Goal: Information Seeking & Learning: Learn about a topic

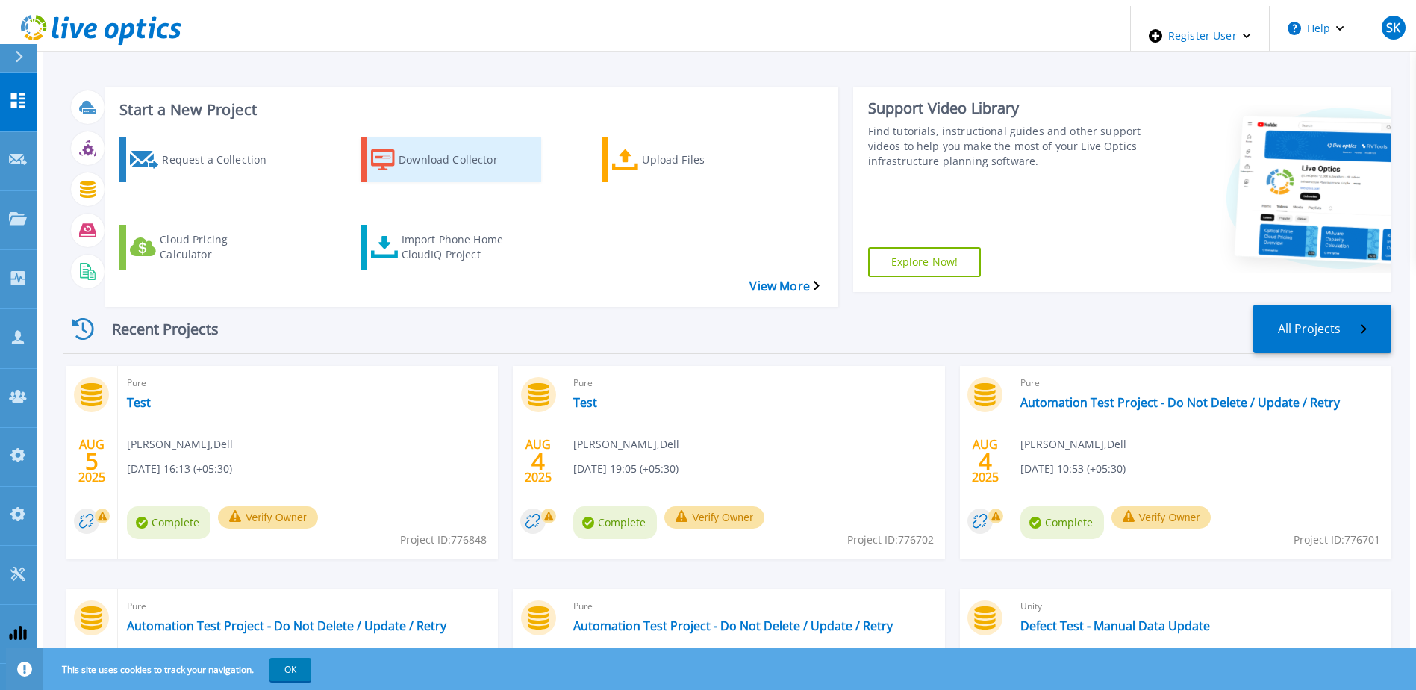
click at [434, 151] on div "Download Collector" at bounding box center [458, 159] width 119 height 37
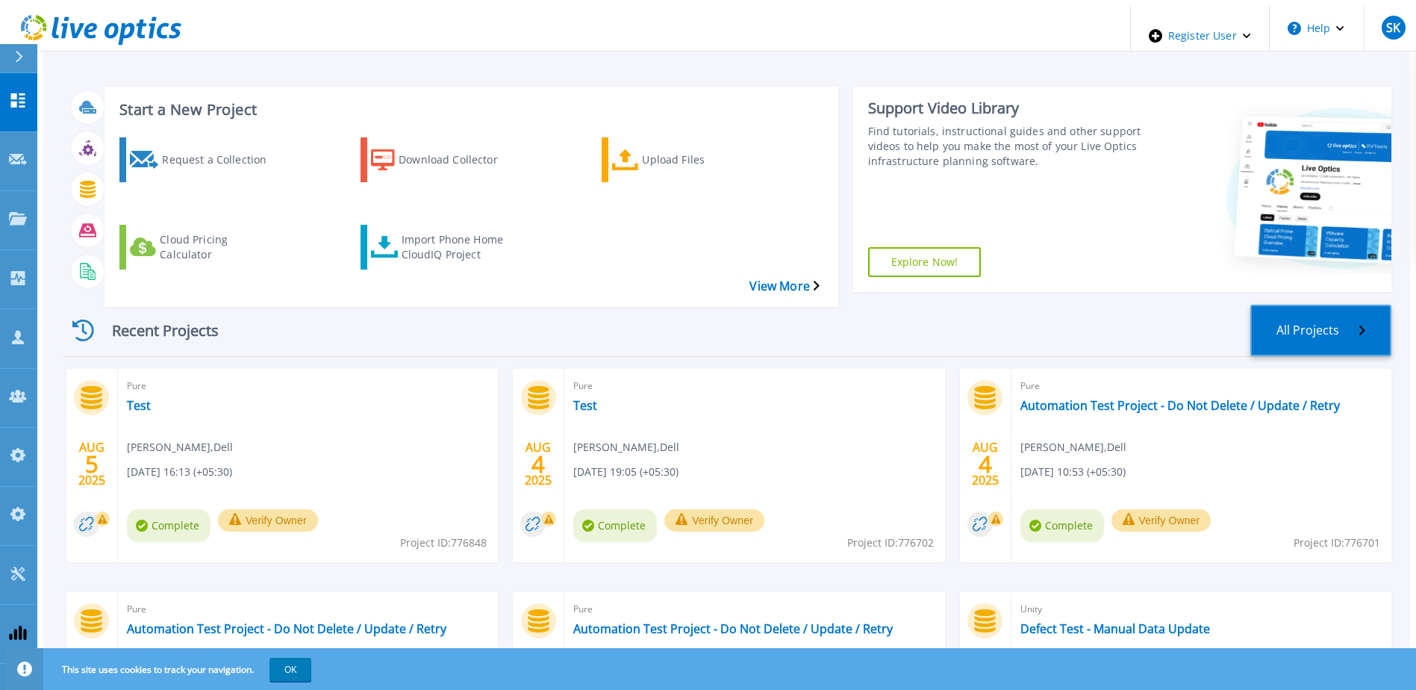
click at [1331, 304] on link "All Projects" at bounding box center [1320, 329] width 141 height 51
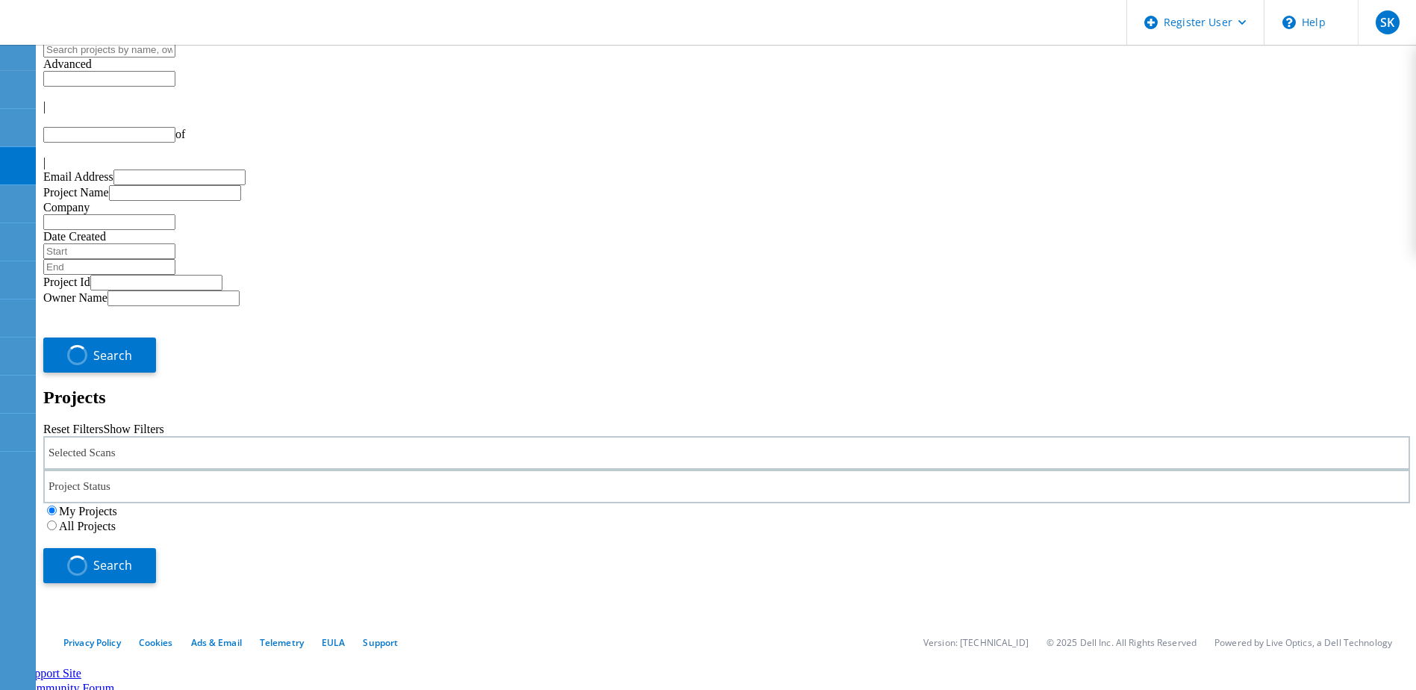
type input "1"
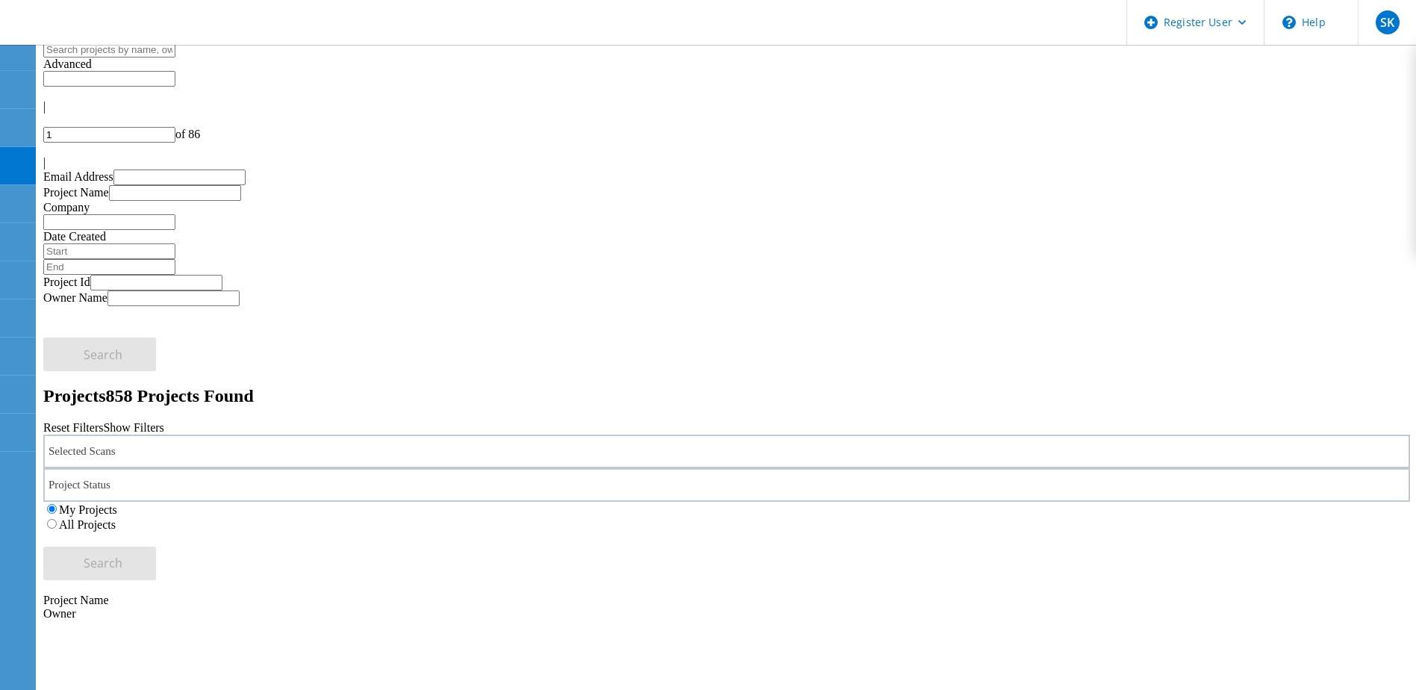
click at [399, 434] on div "Selected Scans" at bounding box center [726, 451] width 1366 height 34
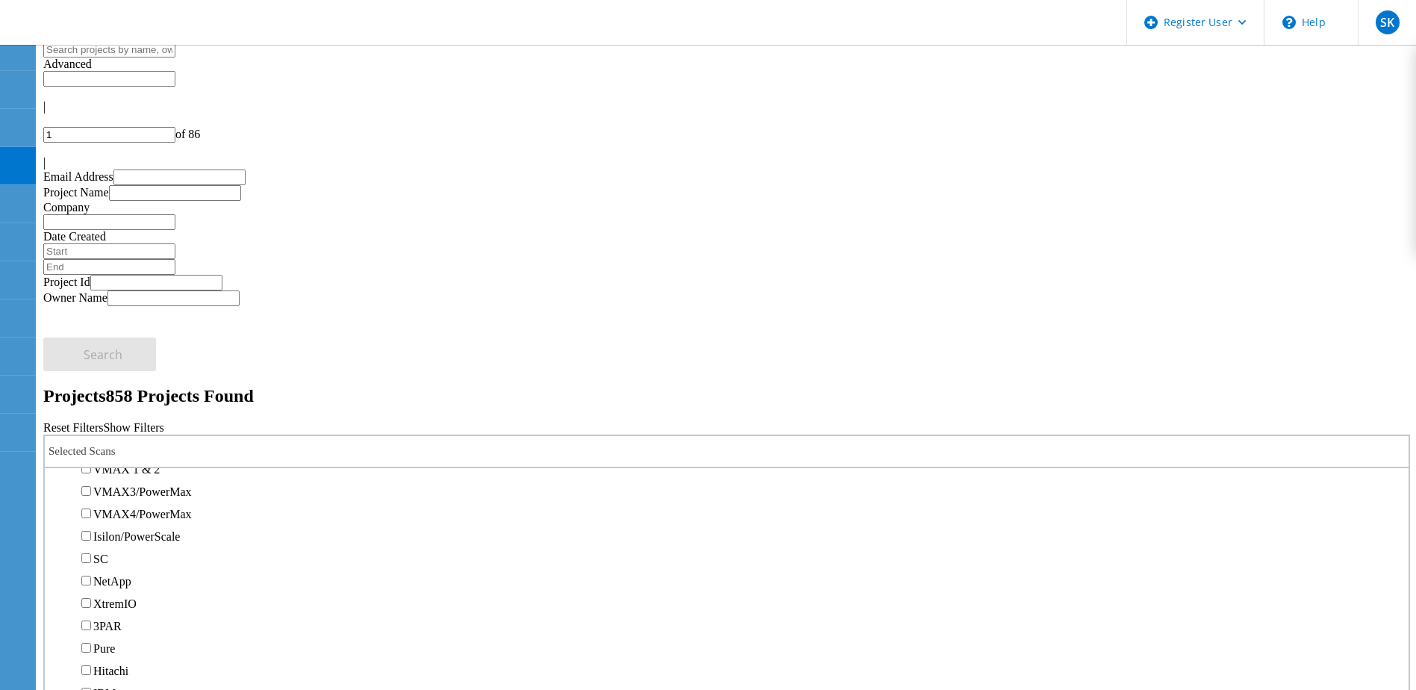
scroll to position [336, 0]
click at [791, 421] on div "Reset Filters Show Filters" at bounding box center [726, 427] width 1366 height 13
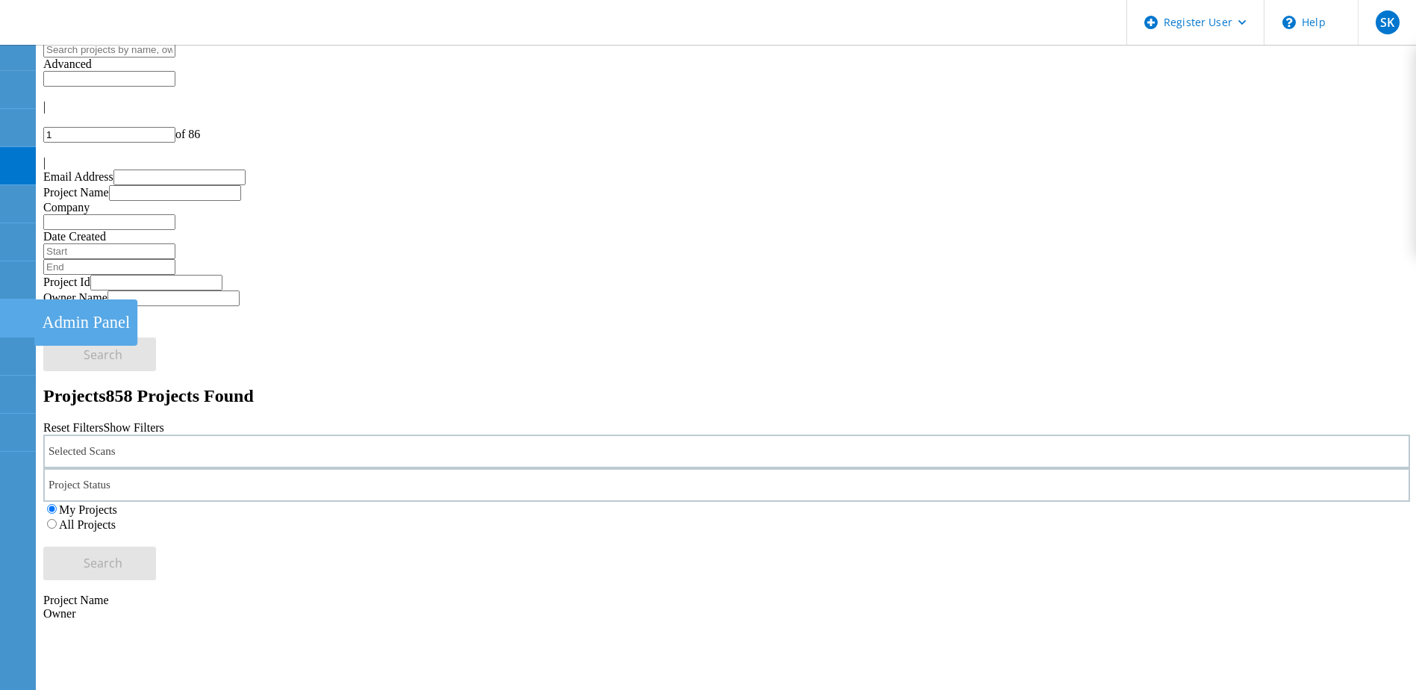
click at [8, 311] on use at bounding box center [8, 311] width 0 height 0
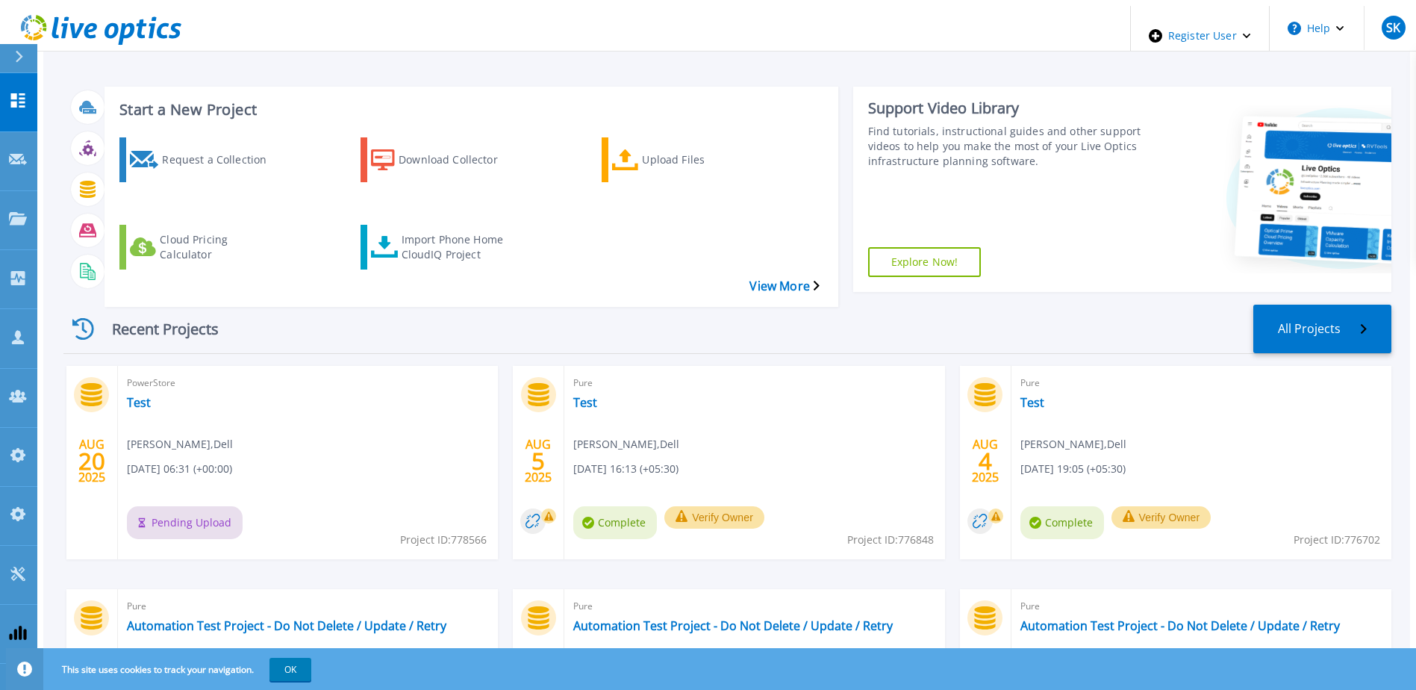
click at [463, 531] on span "Project ID: 778566" at bounding box center [443, 539] width 87 height 16
copy span "778566"
click at [127, 395] on link "Test" at bounding box center [139, 402] width 24 height 15
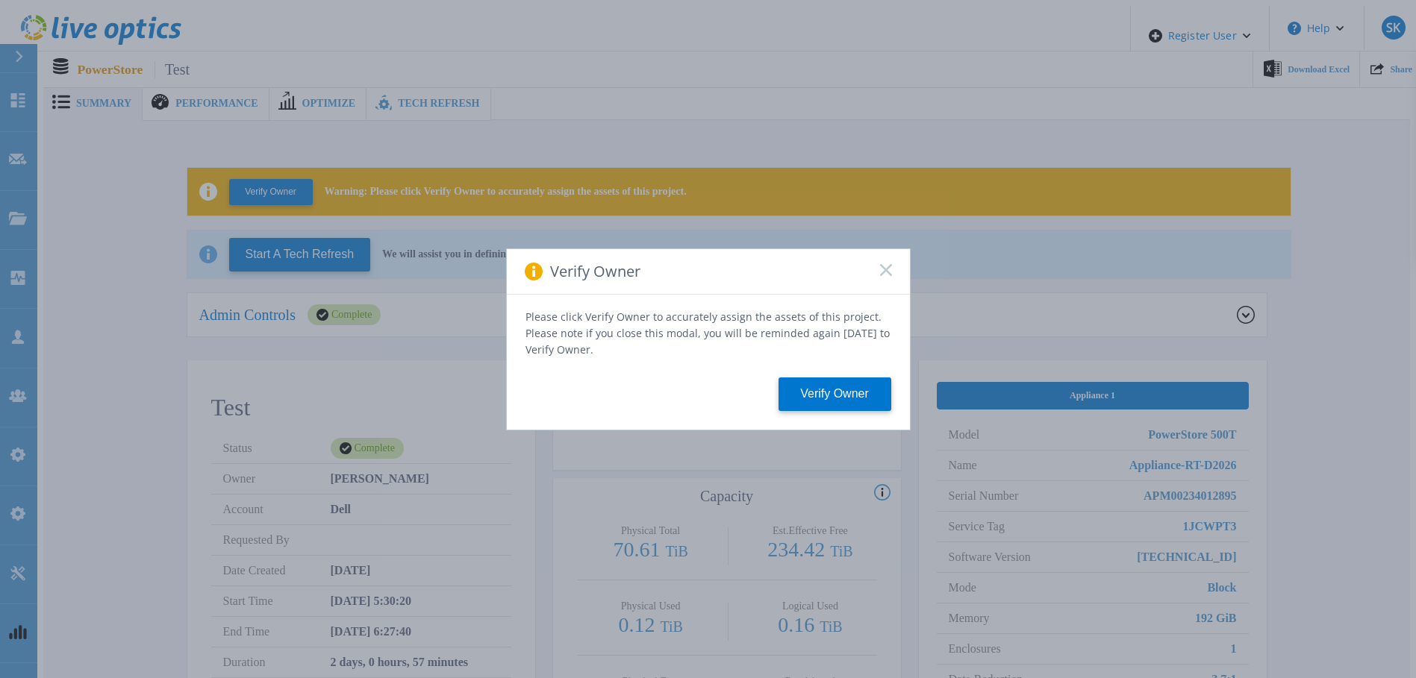
click at [885, 275] on rect at bounding box center [885, 269] width 13 height 13
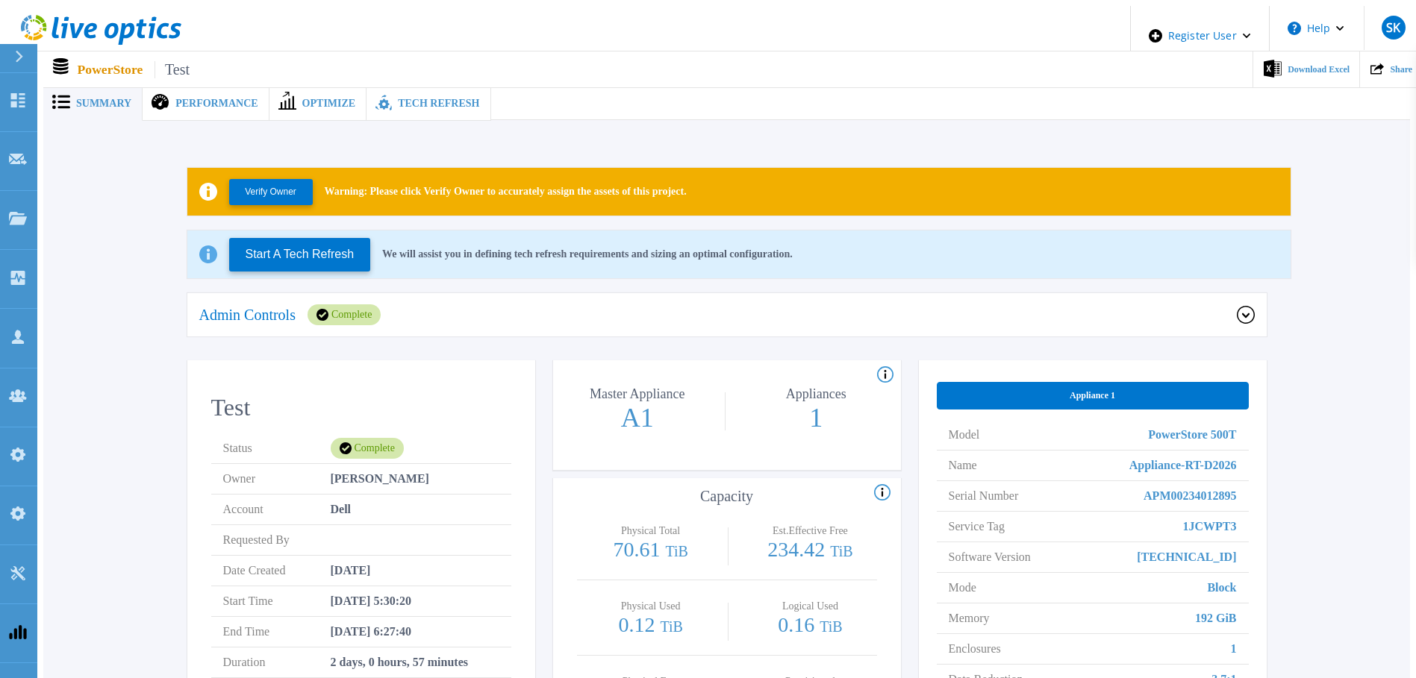
click at [212, 99] on span "Performance" at bounding box center [216, 104] width 82 height 10
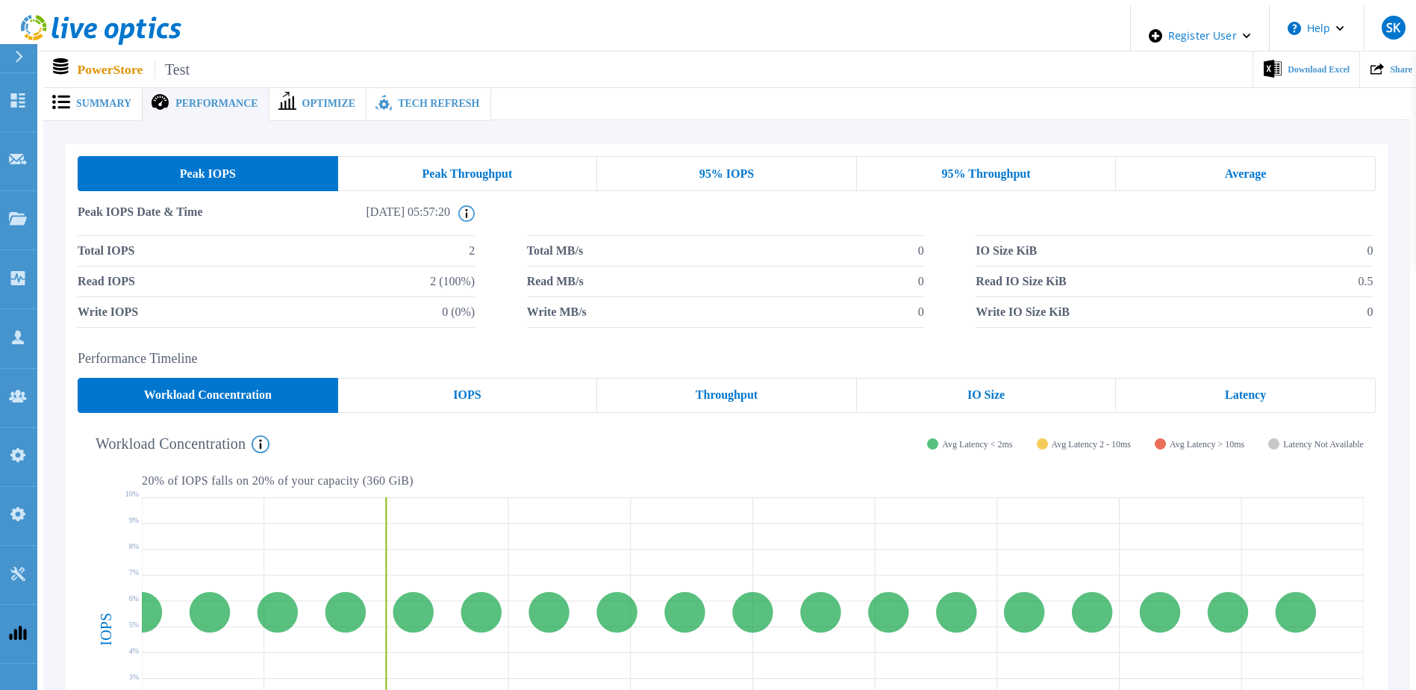
click at [302, 99] on span "Optimize" at bounding box center [329, 104] width 54 height 10
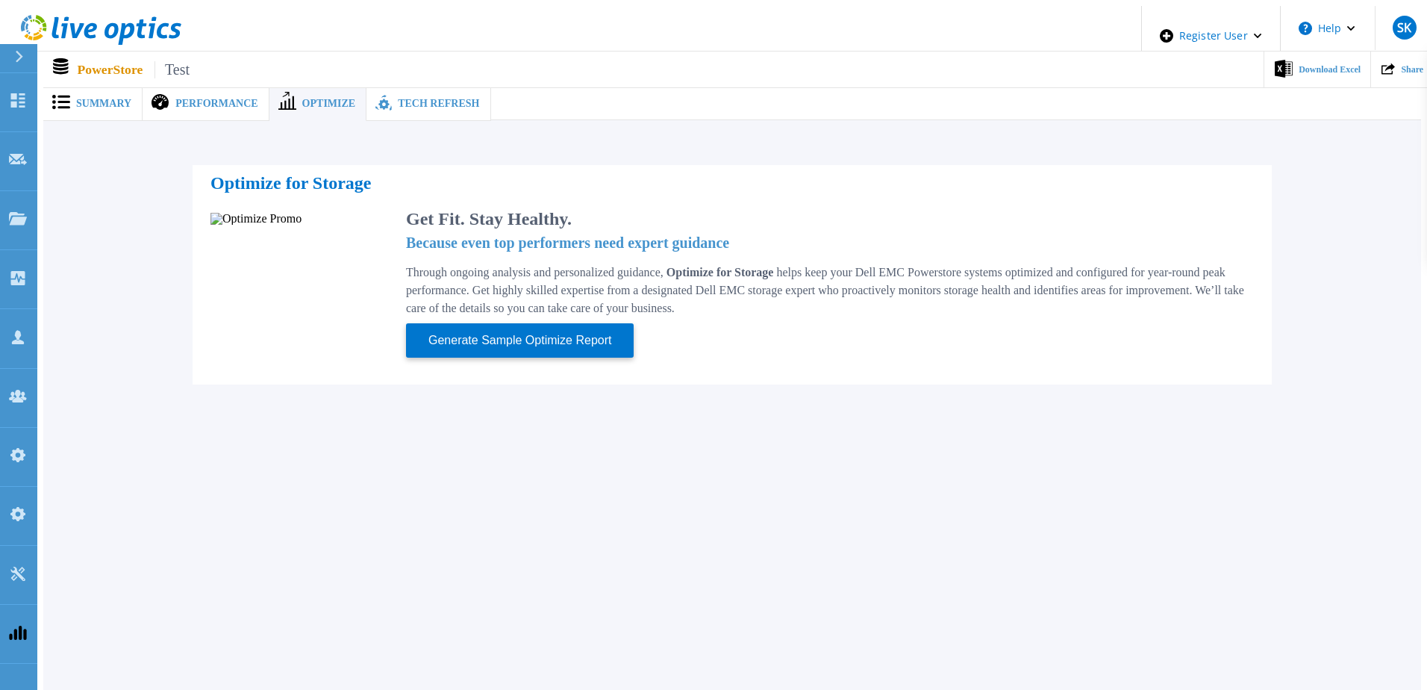
click at [398, 99] on span "Tech Refresh" at bounding box center [438, 104] width 81 height 10
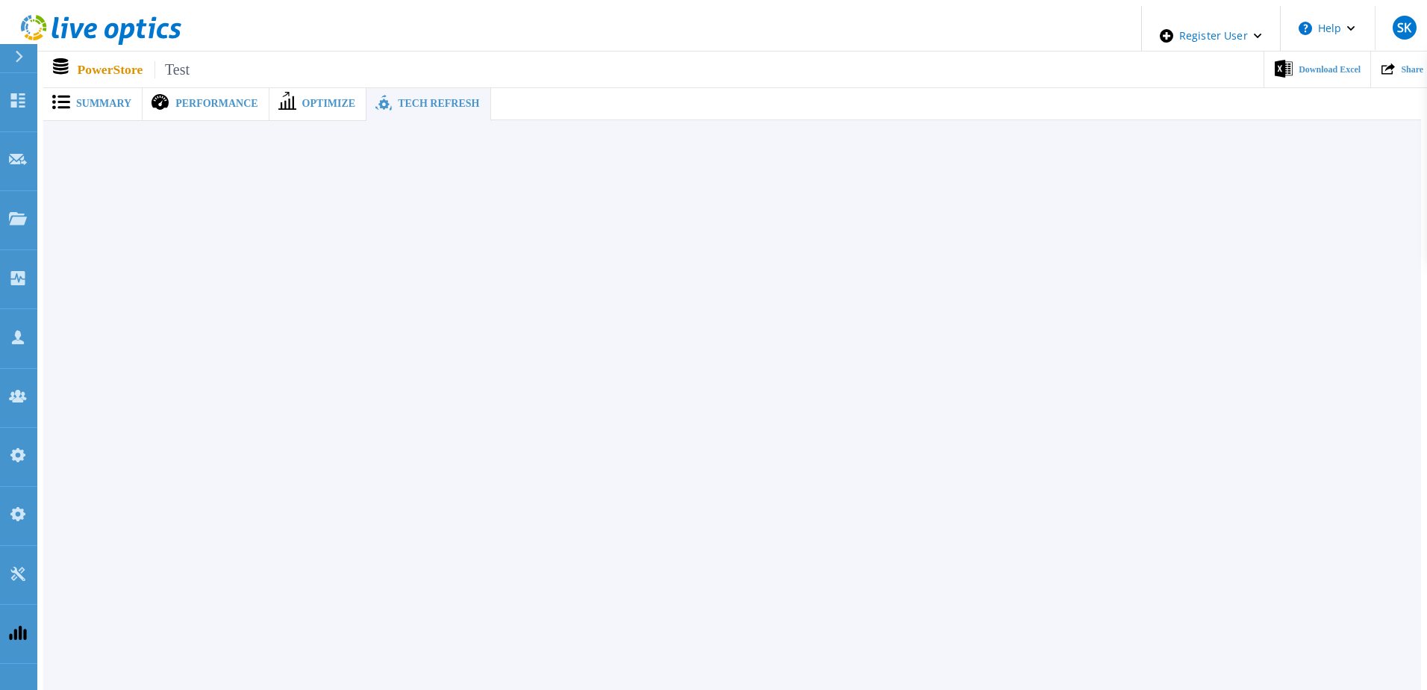
click at [302, 101] on span "Optimize" at bounding box center [329, 104] width 54 height 10
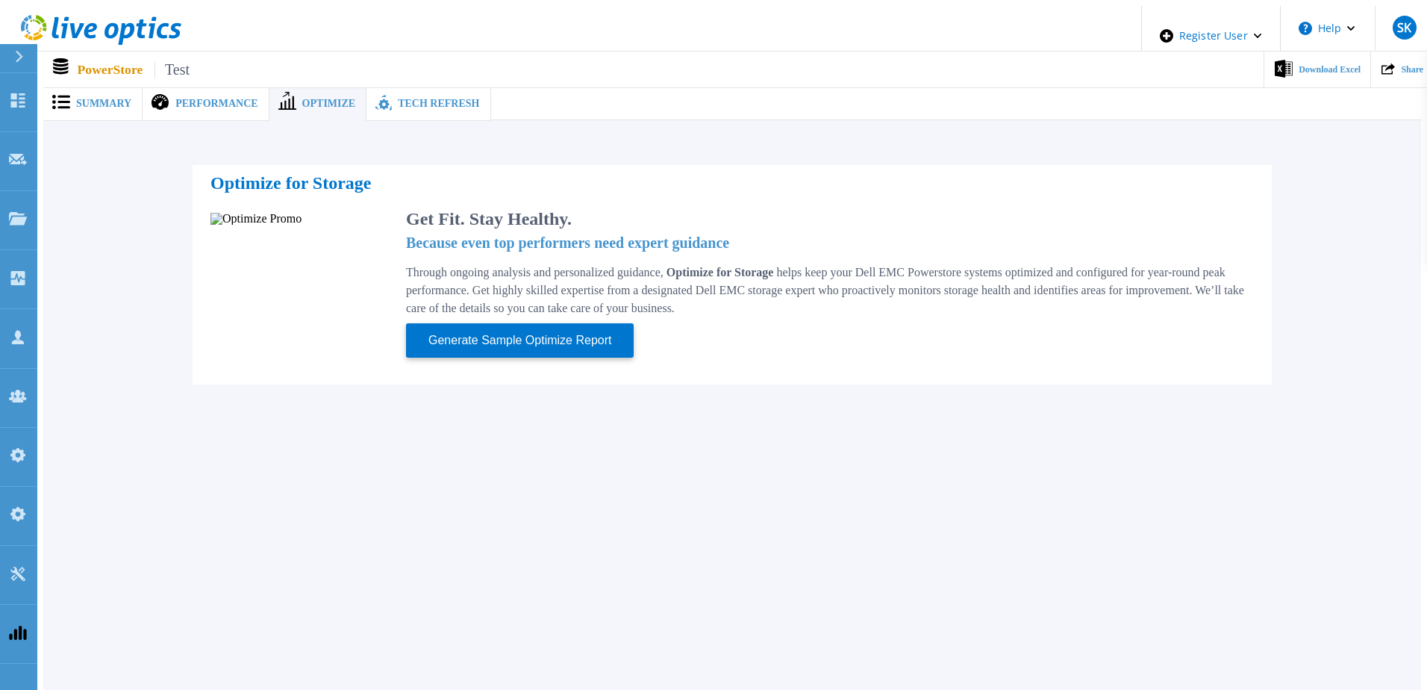
click at [197, 99] on span "Performance" at bounding box center [216, 104] width 82 height 10
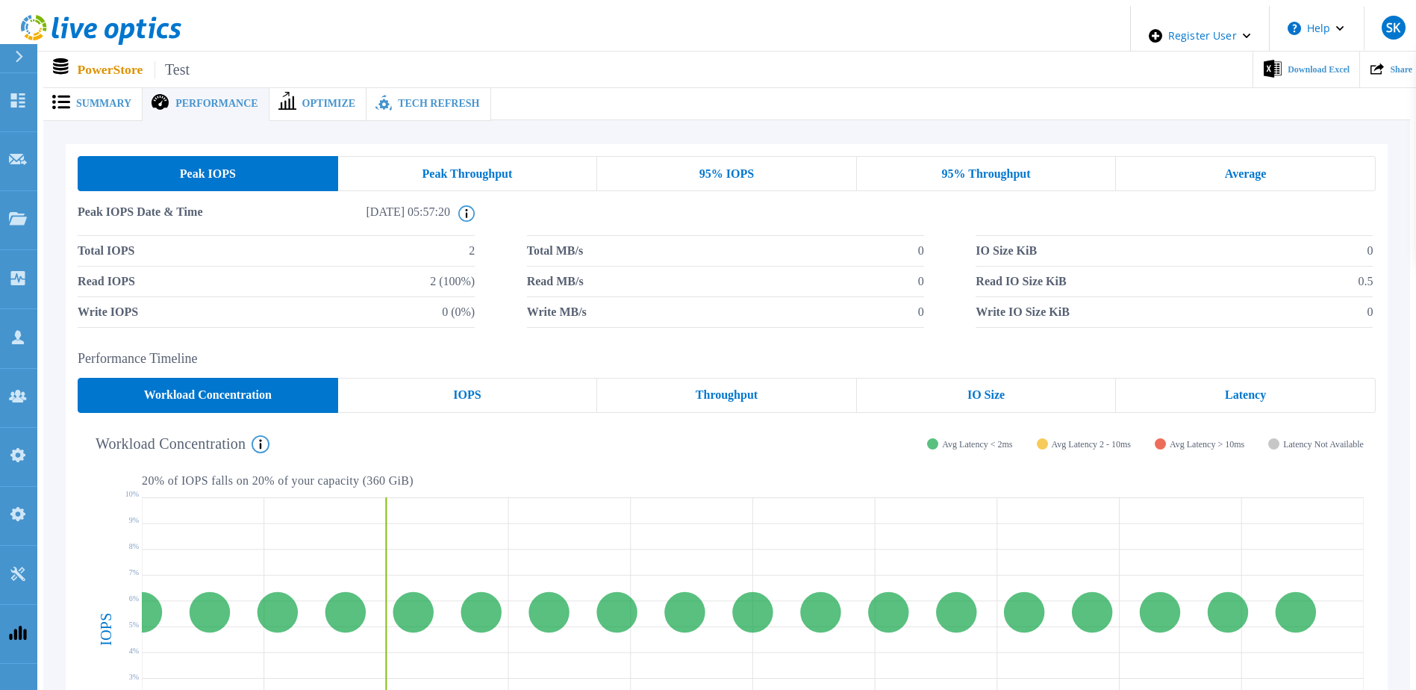
click at [504, 156] on div "Peak Throughput" at bounding box center [468, 173] width 260 height 35
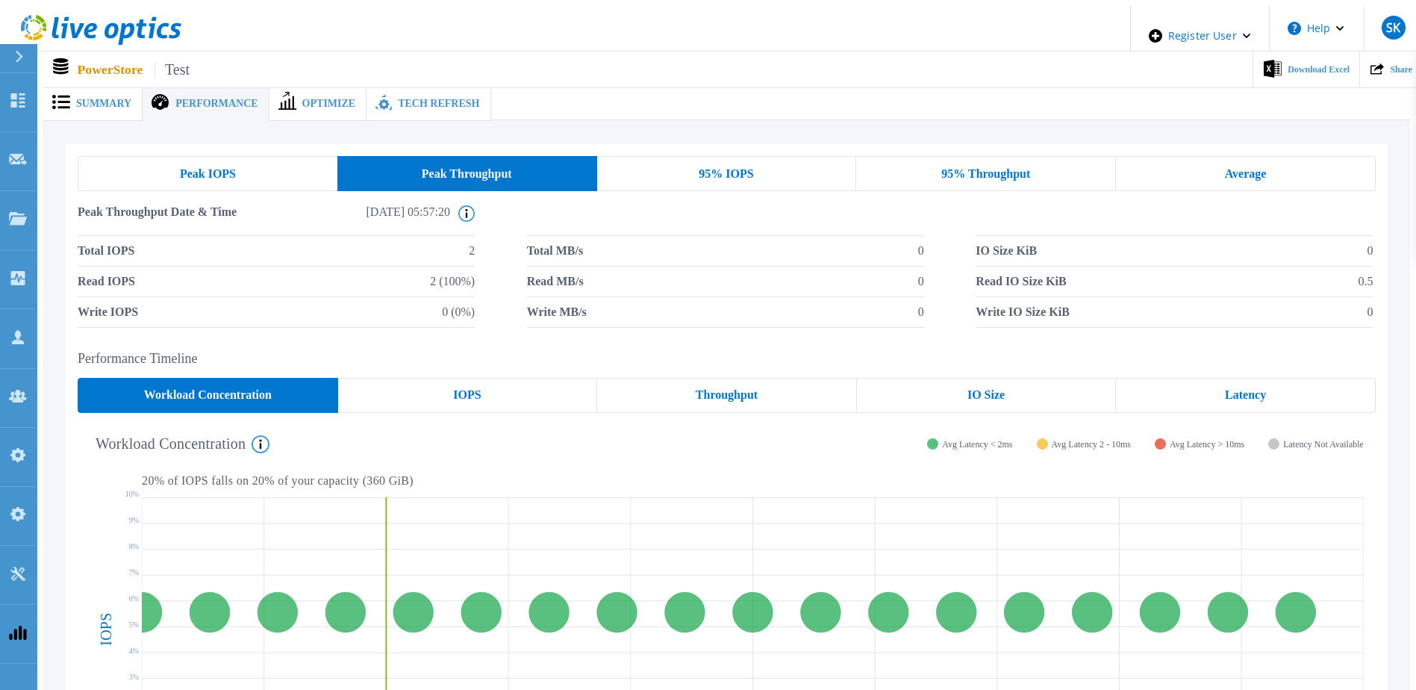
click at [660, 175] on div "95% IOPS" at bounding box center [727, 173] width 260 height 35
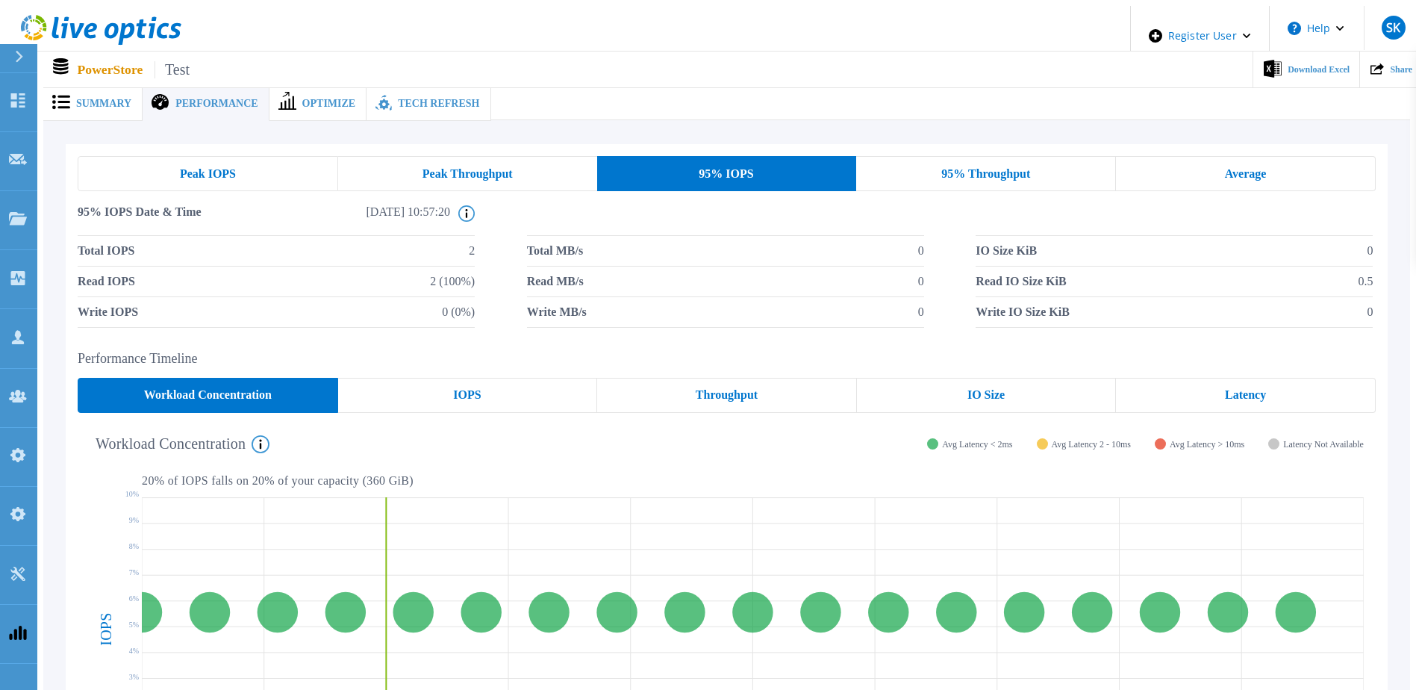
click at [903, 161] on div "95% Throughput" at bounding box center [986, 173] width 260 height 35
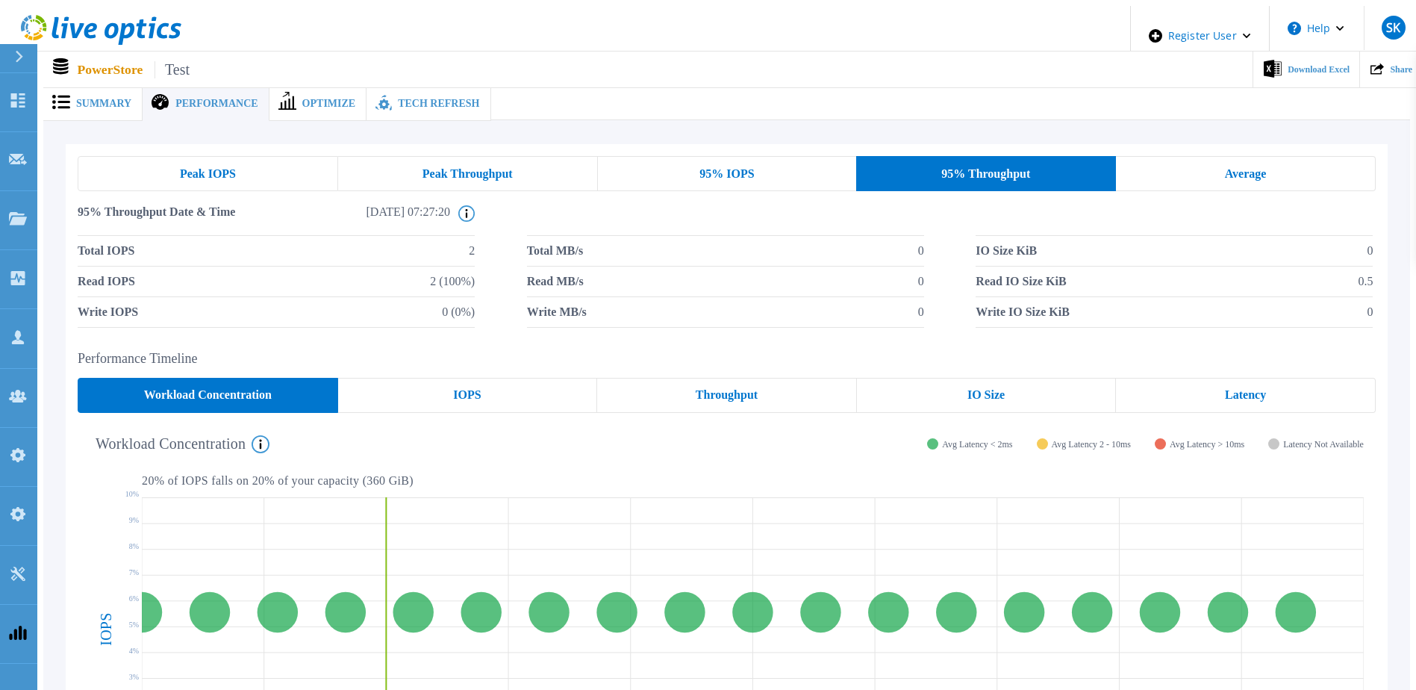
click at [1175, 161] on div "Average" at bounding box center [1246, 173] width 260 height 35
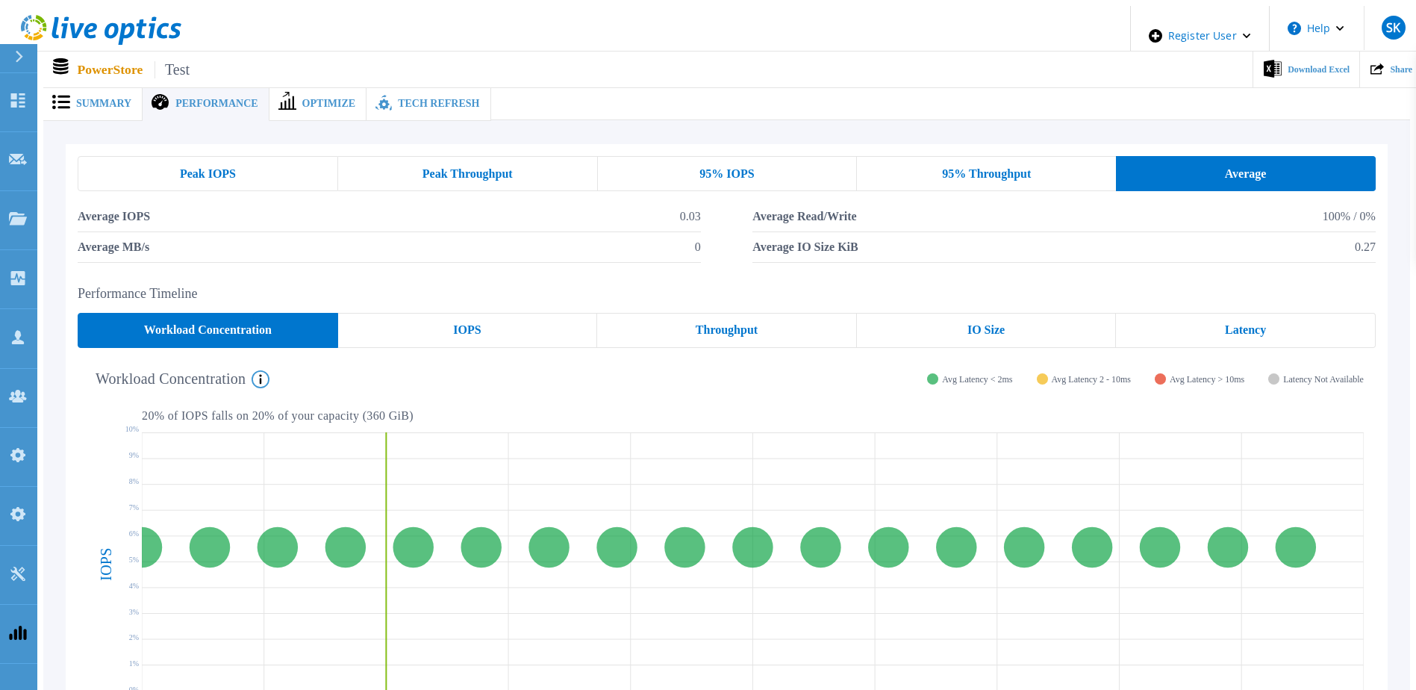
click at [180, 169] on span "Peak IOPS" at bounding box center [208, 174] width 56 height 12
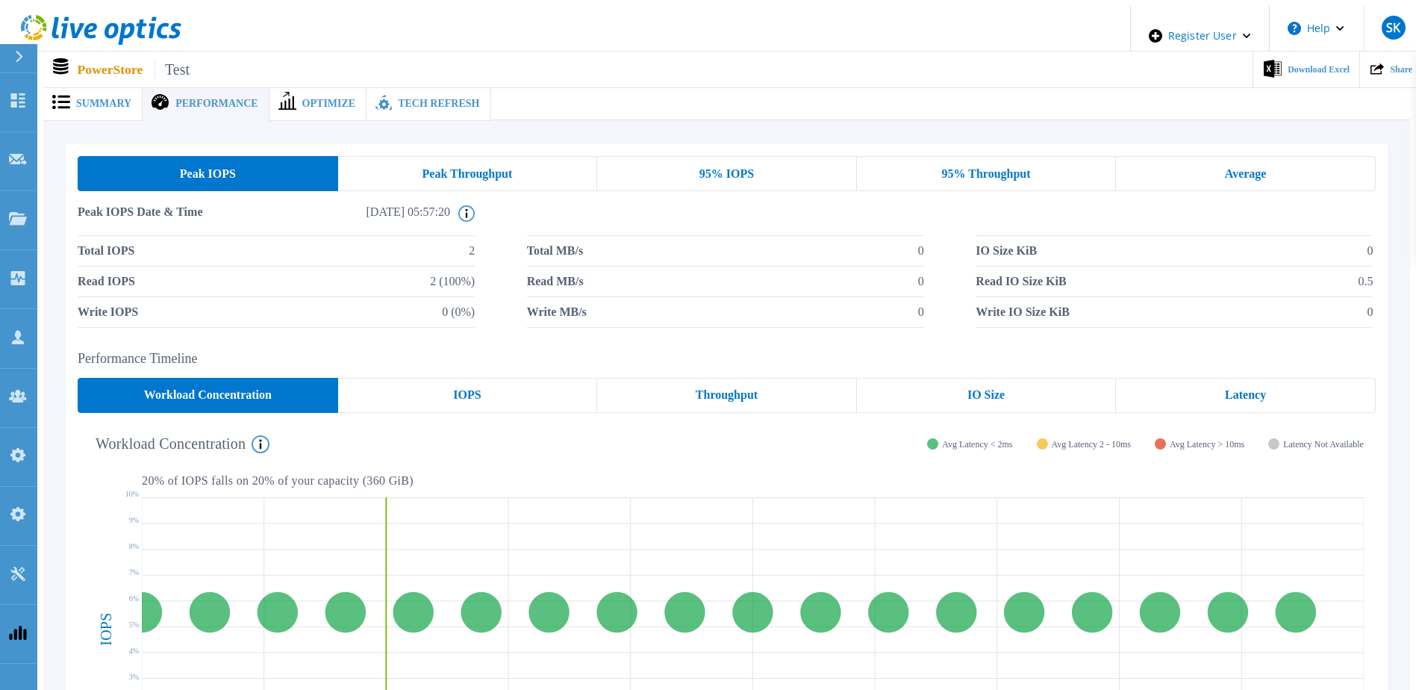
click at [96, 112] on div "Summary" at bounding box center [92, 104] width 99 height 34
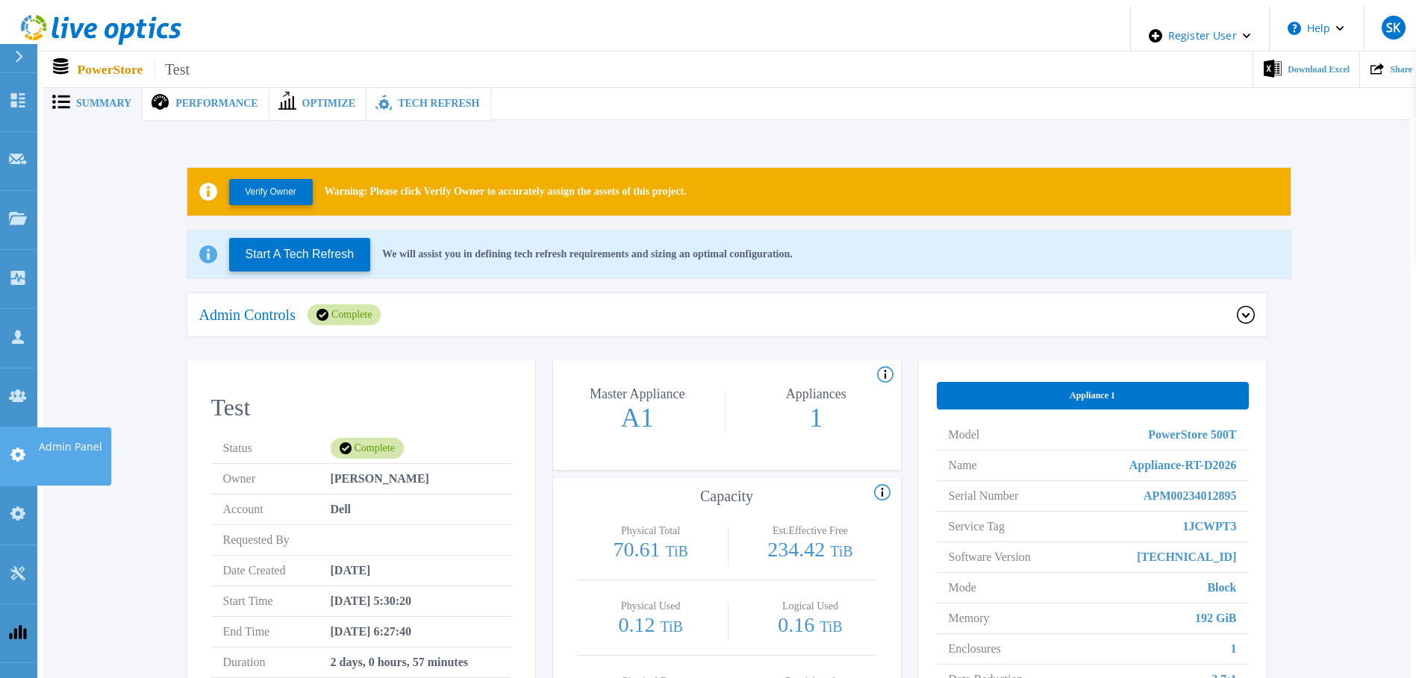
click at [24, 448] on icon at bounding box center [17, 455] width 15 height 14
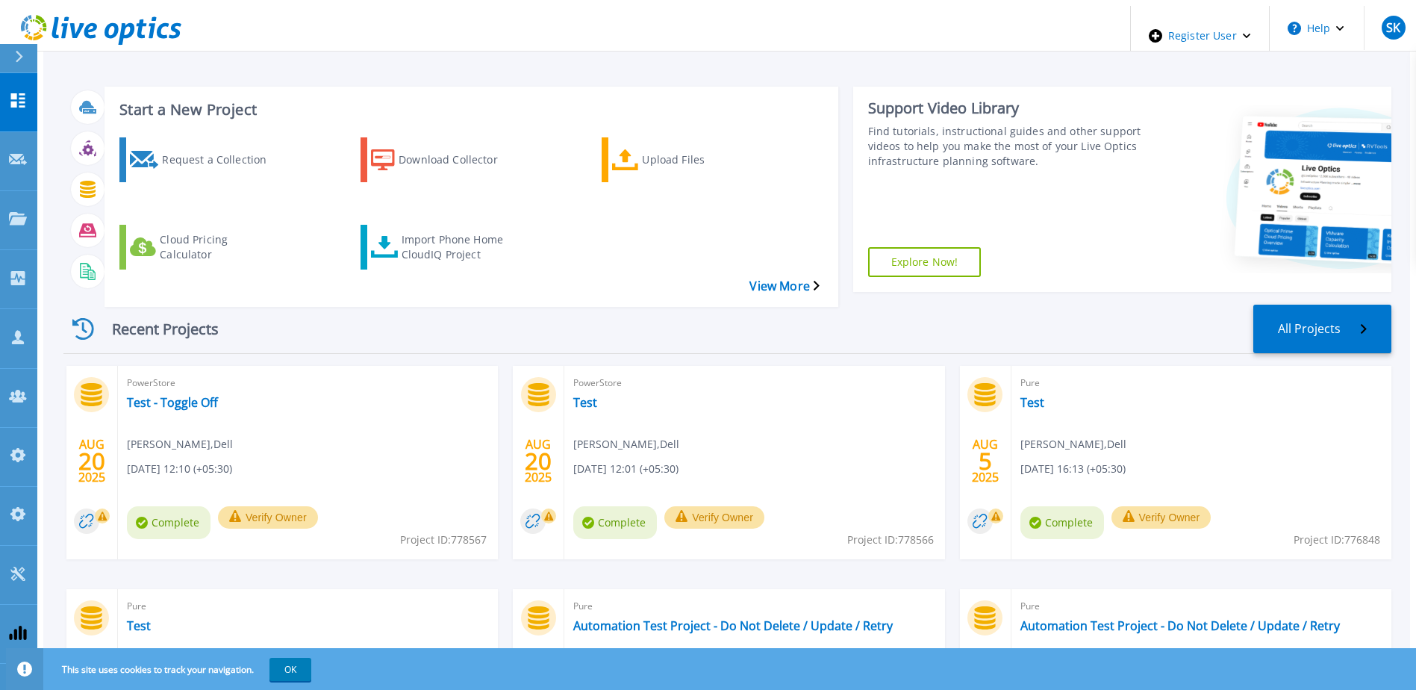
click at [461, 531] on span "Project ID: 778567" at bounding box center [443, 539] width 87 height 16
copy span "778567"
click at [179, 395] on link "Test - Toggle Off" at bounding box center [172, 402] width 91 height 15
click at [581, 395] on link "Test" at bounding box center [585, 402] width 24 height 15
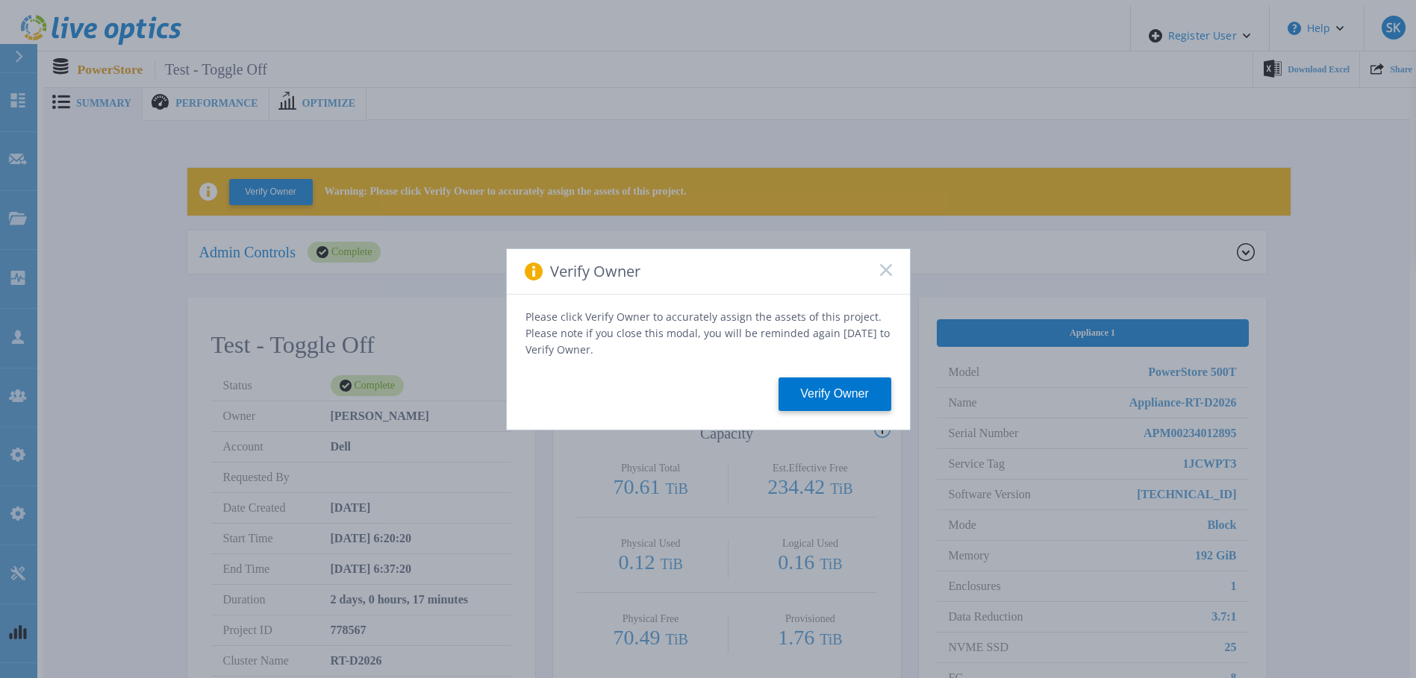
click at [881, 272] on rect at bounding box center [885, 269] width 13 height 13
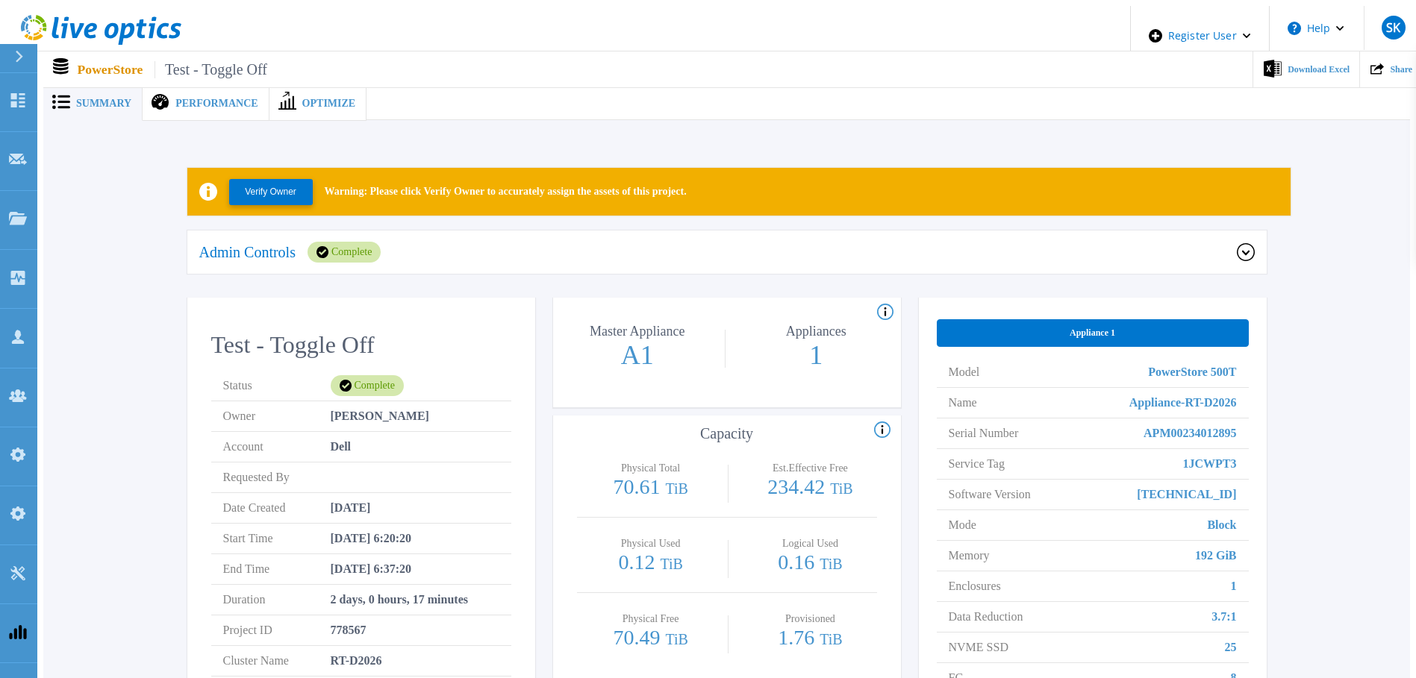
click at [175, 99] on span "Performance" at bounding box center [216, 104] width 82 height 10
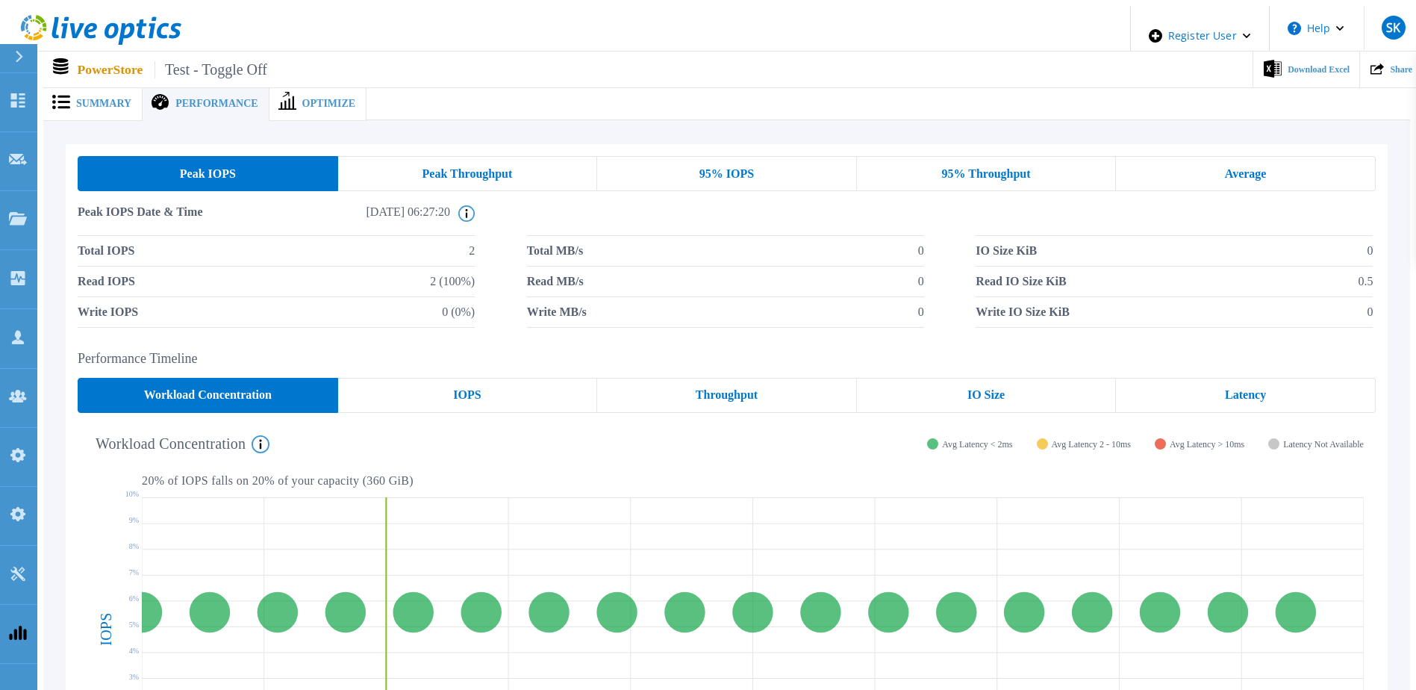
click at [474, 180] on div "Peak Throughput" at bounding box center [468, 173] width 260 height 35
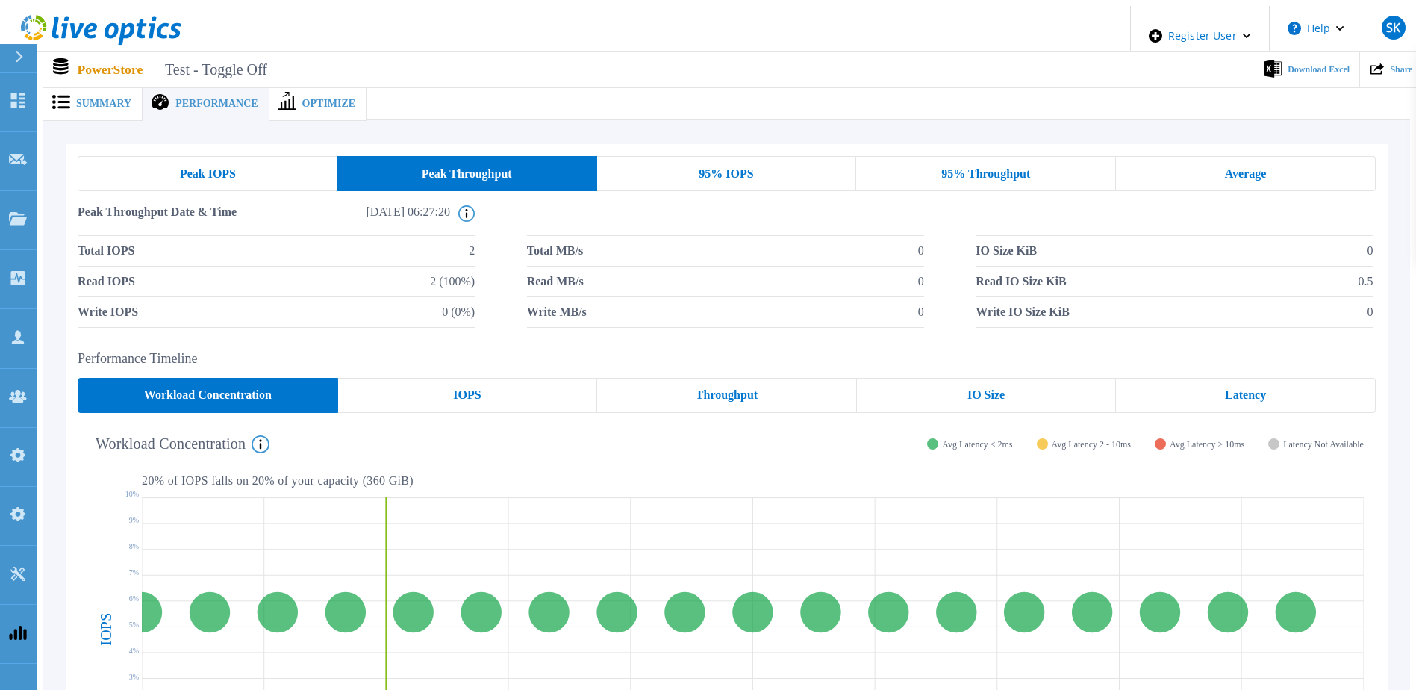
click at [793, 169] on div "95% IOPS" at bounding box center [727, 173] width 260 height 35
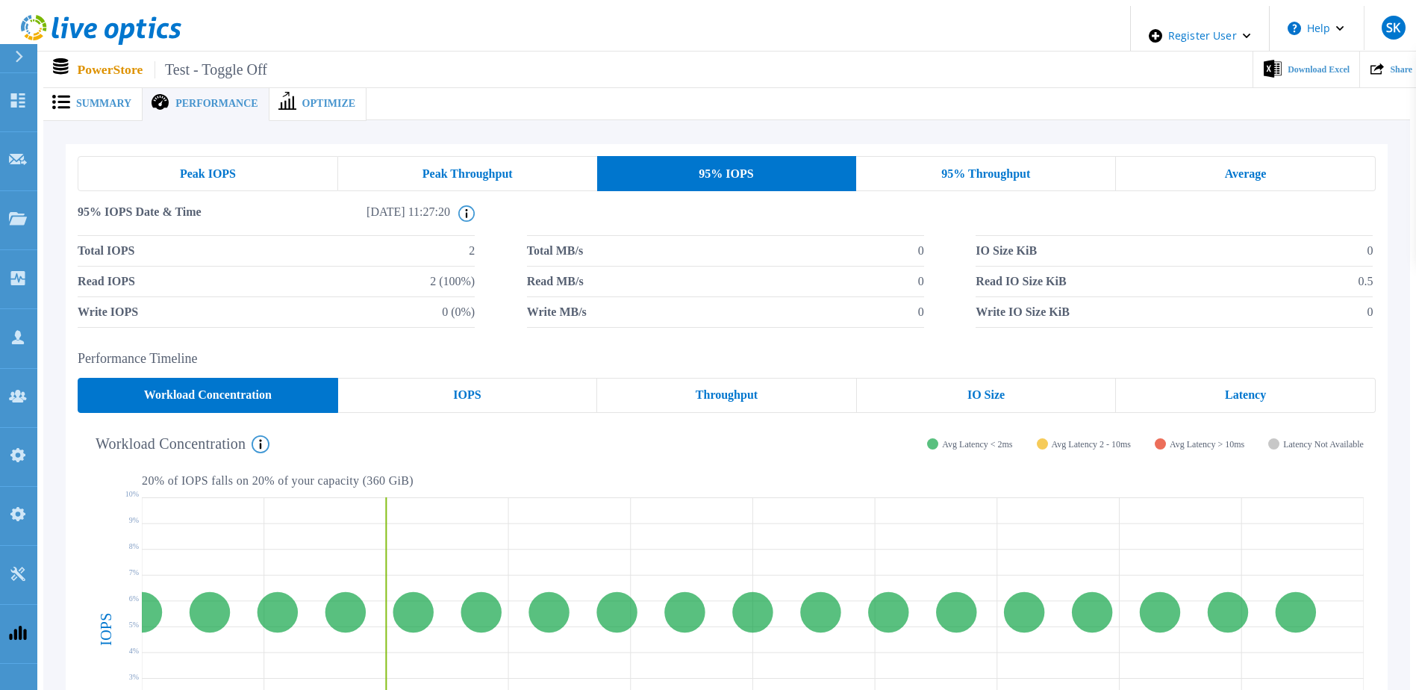
click at [1012, 156] on div "95% Throughput" at bounding box center [986, 173] width 260 height 35
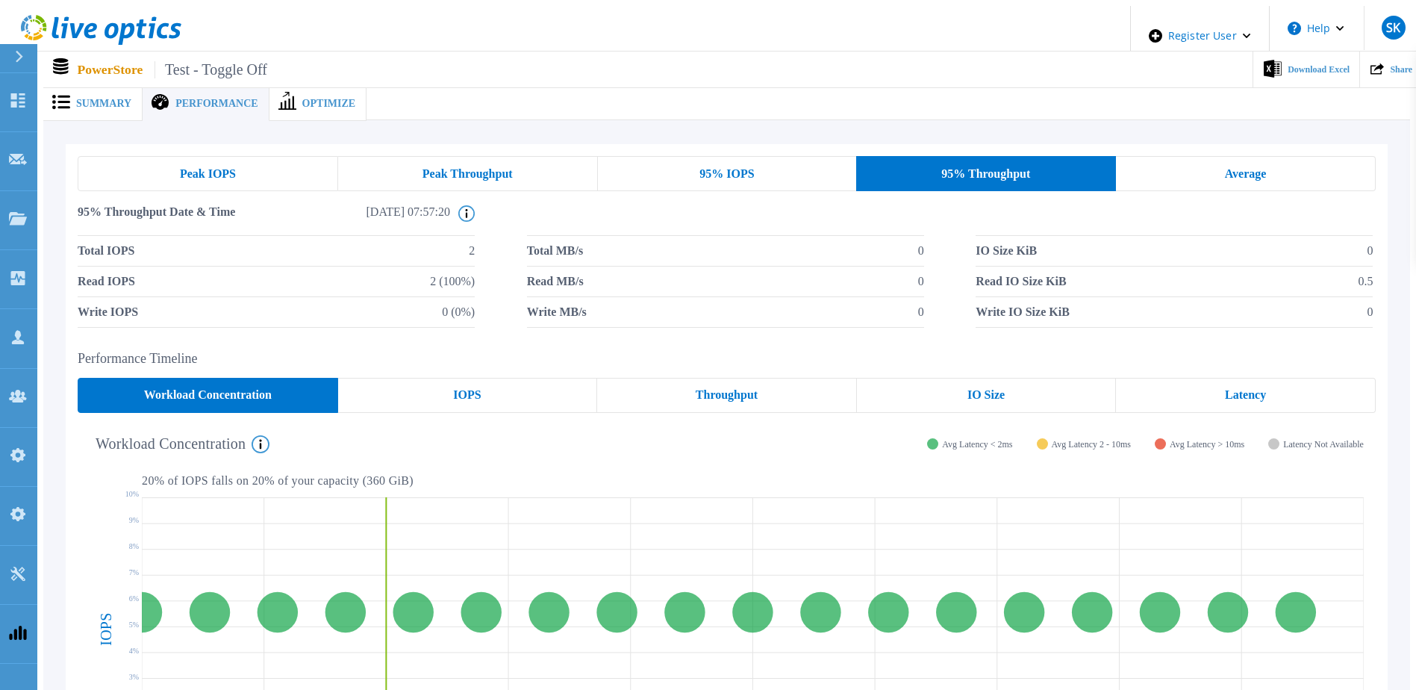
drag, startPoint x: 1247, startPoint y: 171, endPoint x: 1234, endPoint y: 171, distance: 12.7
click at [1246, 172] on span "Average" at bounding box center [1246, 174] width 42 height 12
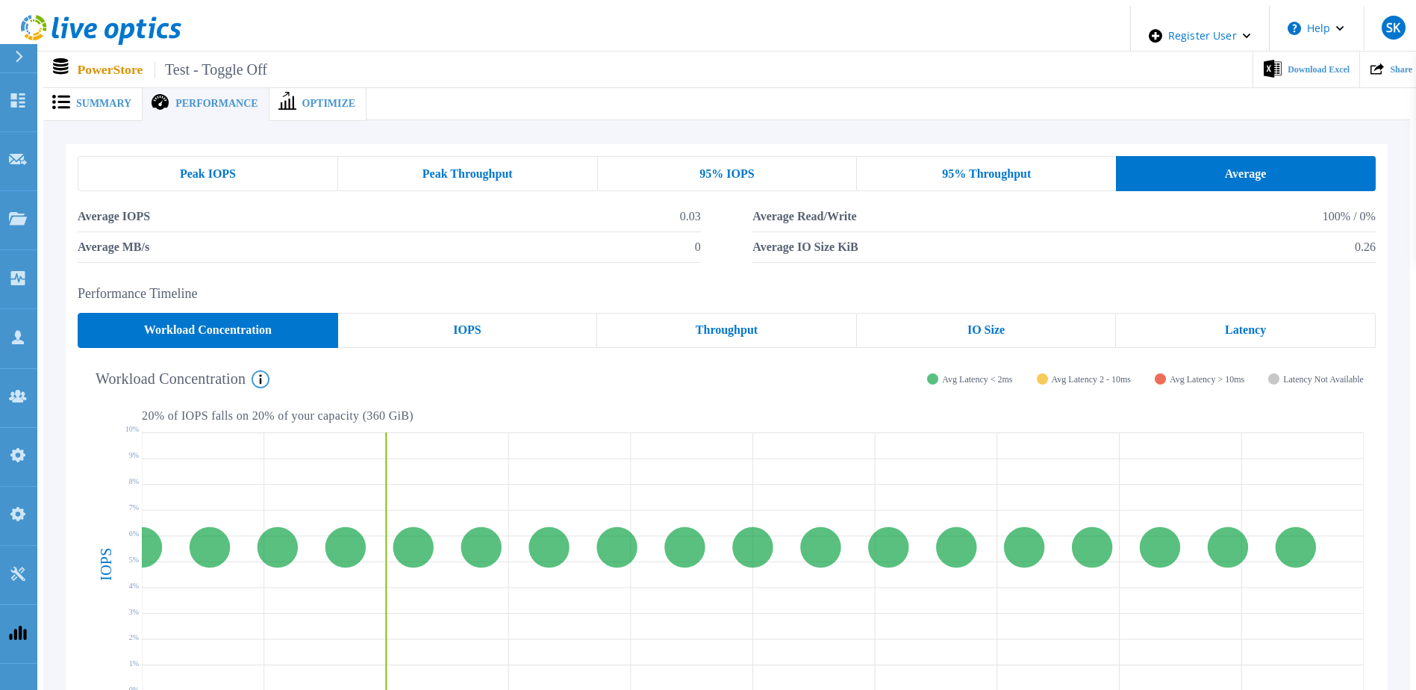
click at [487, 316] on div "IOPS" at bounding box center [468, 330] width 260 height 35
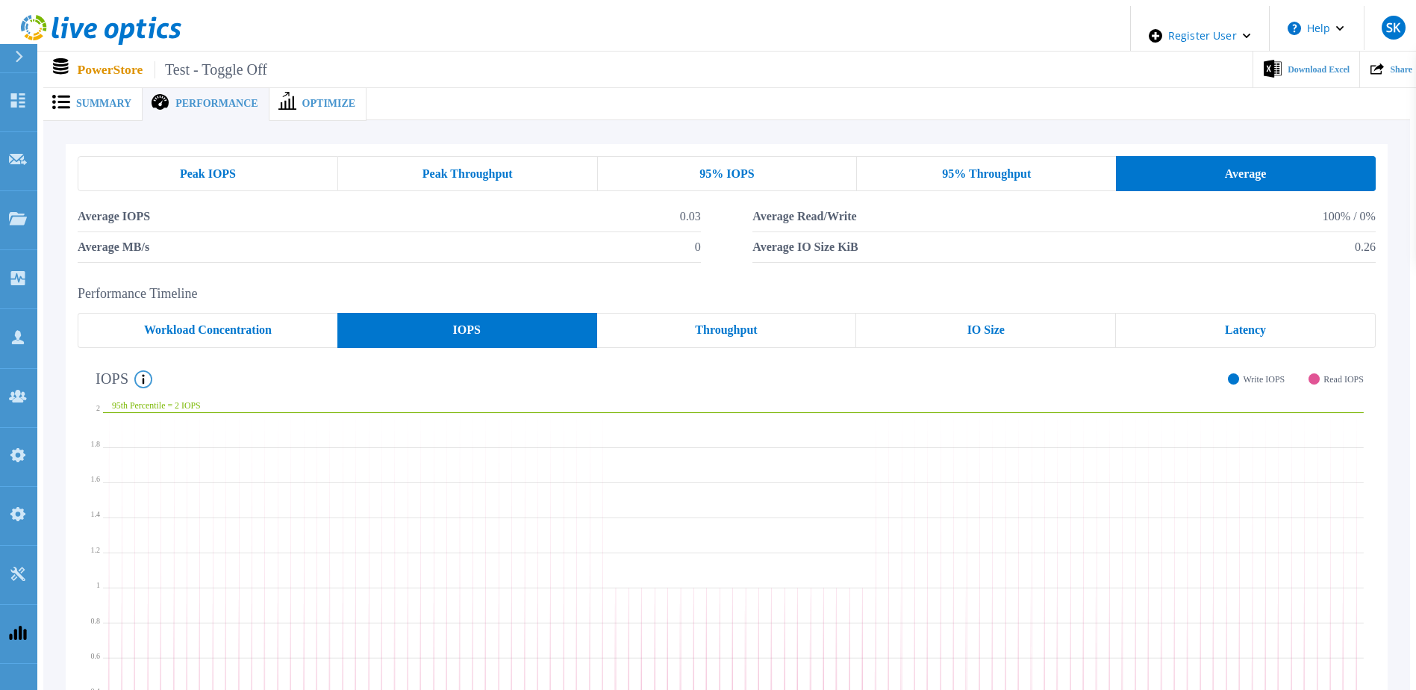
click at [813, 336] on div "Throughput" at bounding box center [727, 330] width 260 height 35
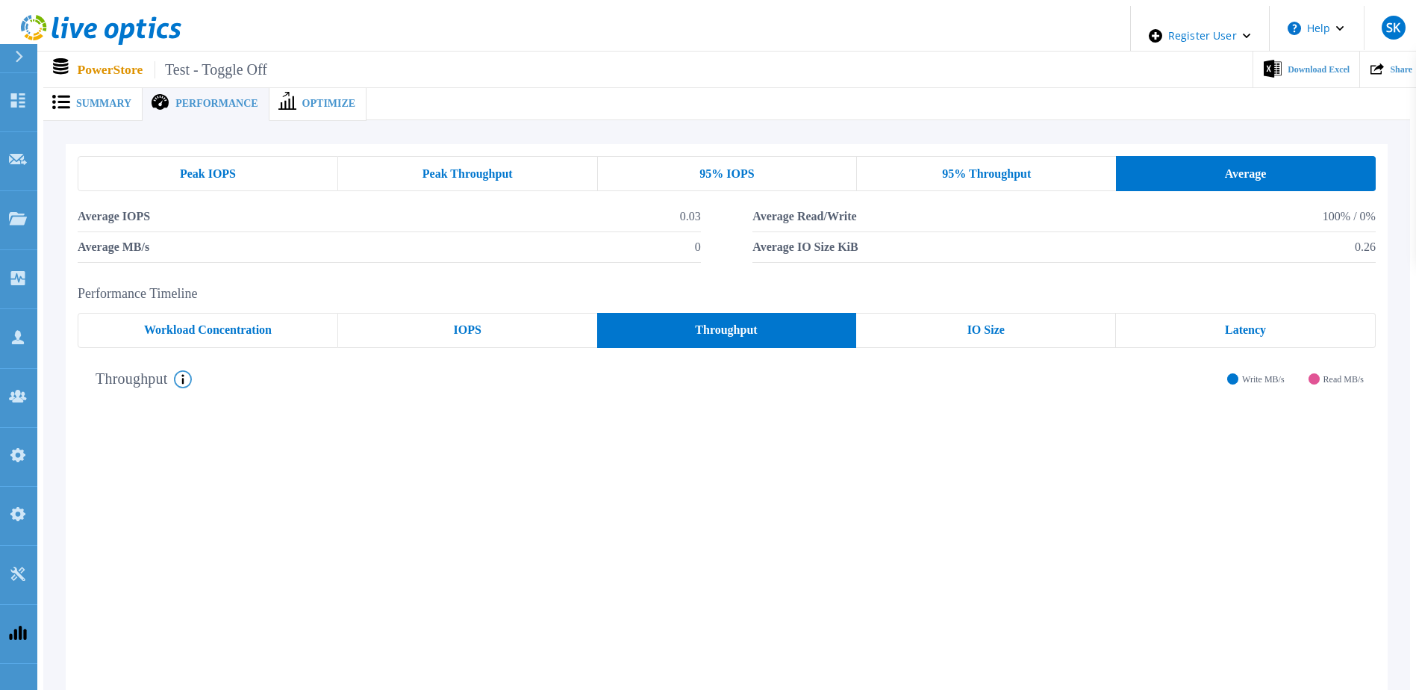
click at [995, 324] on span "IO Size" at bounding box center [985, 330] width 37 height 12
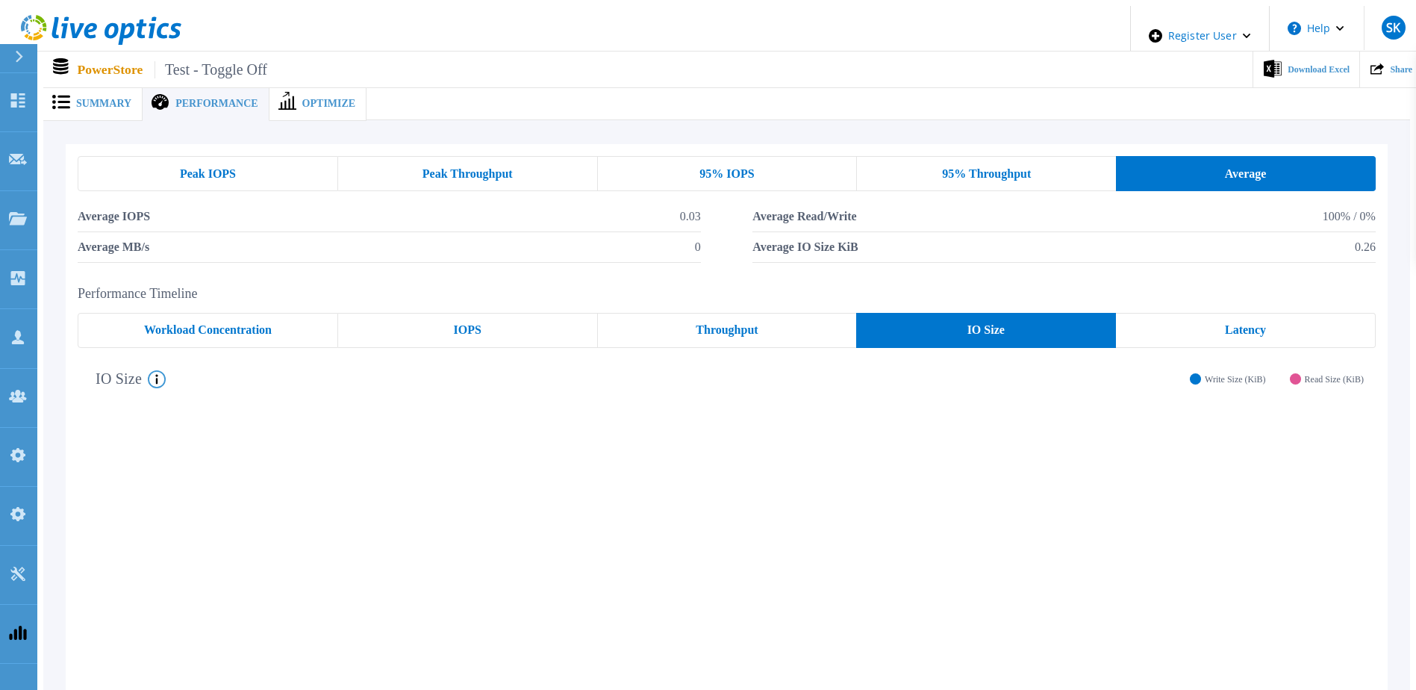
click at [1296, 313] on div "Latency" at bounding box center [1246, 330] width 260 height 35
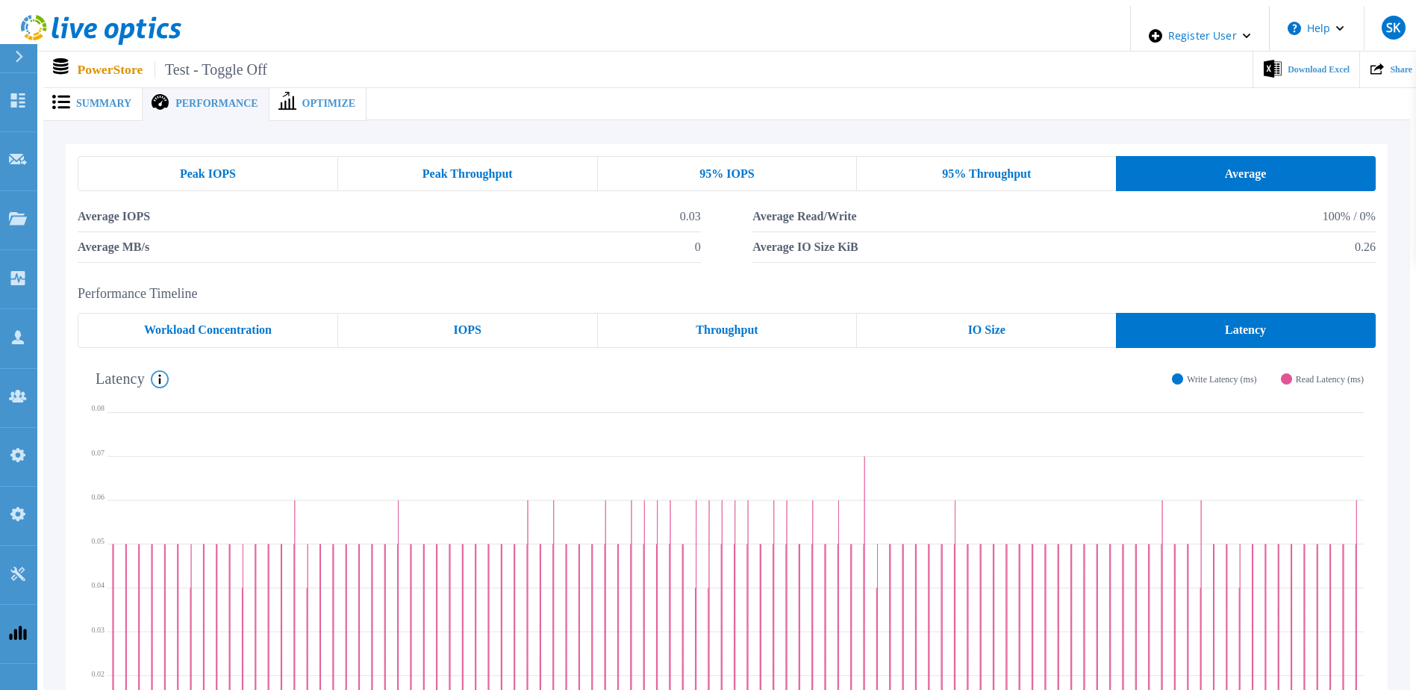
click at [311, 103] on span "Optimize" at bounding box center [329, 104] width 54 height 10
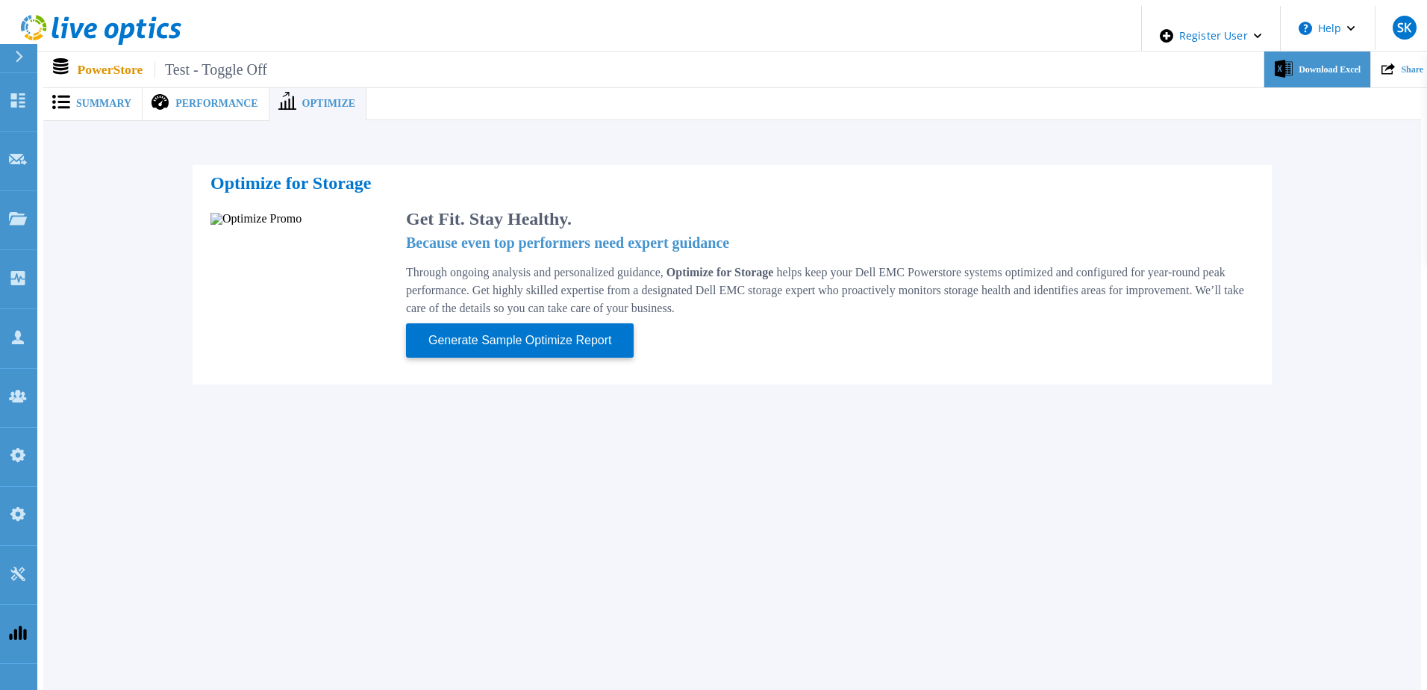
click at [1293, 68] on div "Download Excel" at bounding box center [1317, 69] width 106 height 37
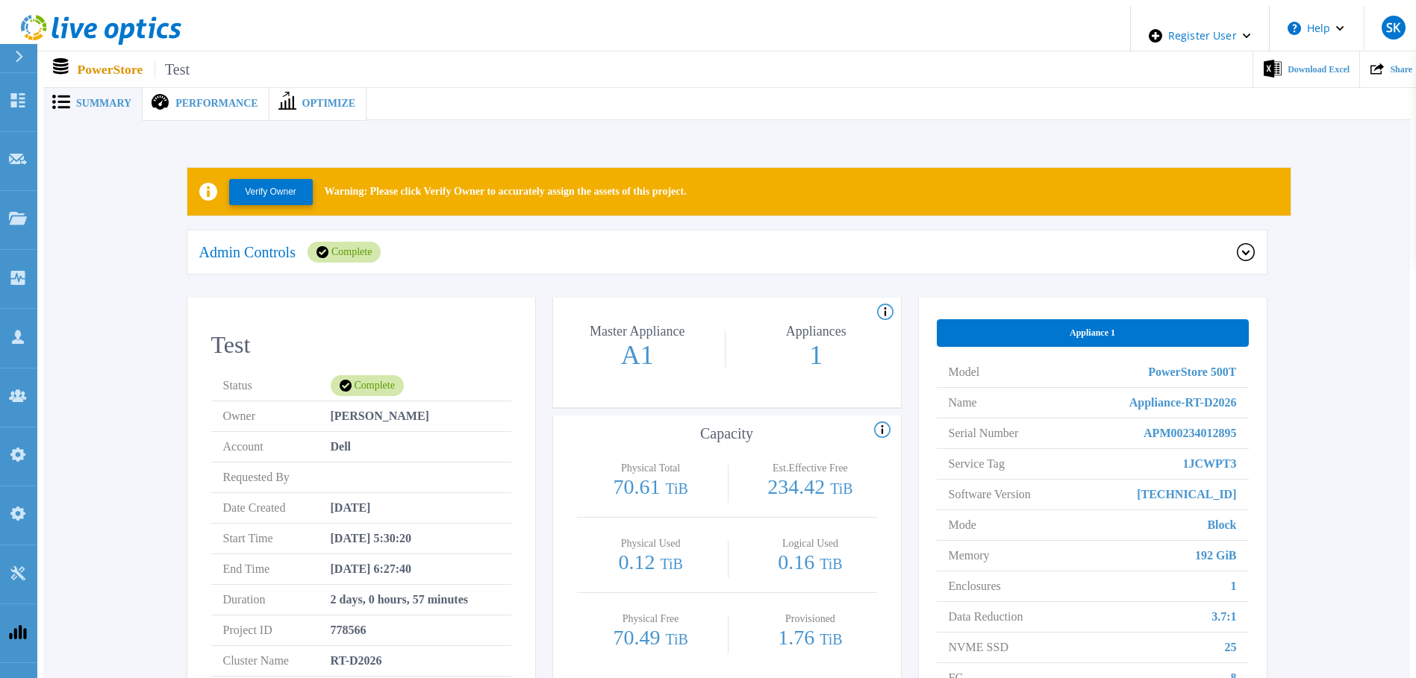
drag, startPoint x: 227, startPoint y: 106, endPoint x: 346, endPoint y: 84, distance: 121.5
click at [227, 105] on div "Performance" at bounding box center [206, 104] width 126 height 34
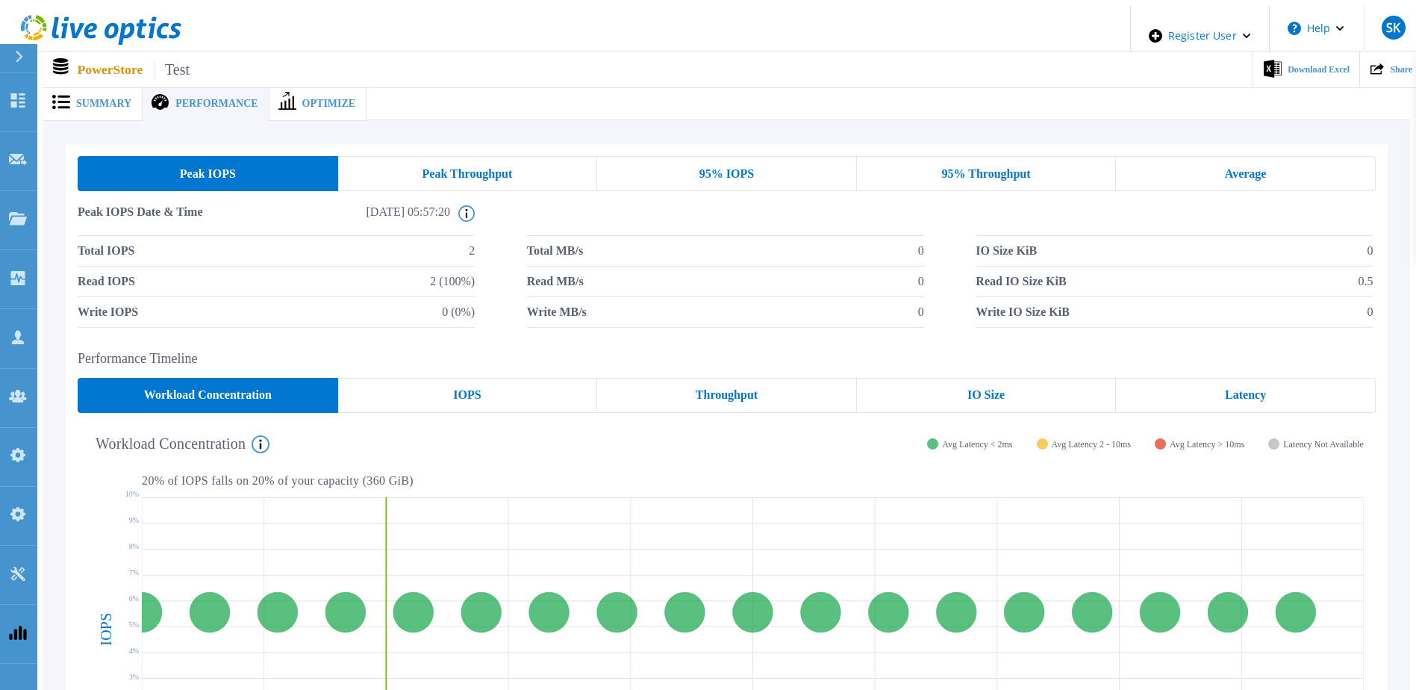
click at [463, 156] on div "Peak Throughput" at bounding box center [468, 173] width 260 height 35
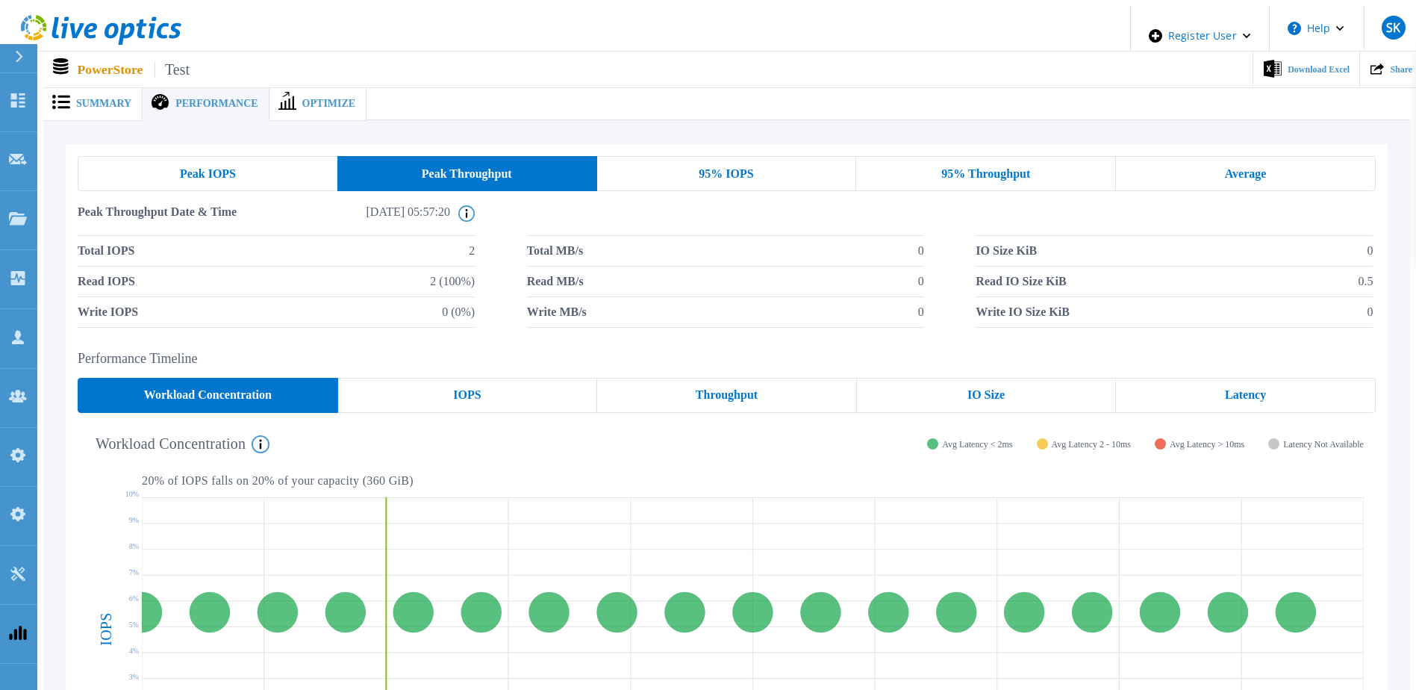
click at [725, 168] on span "95% IOPS" at bounding box center [726, 174] width 54 height 12
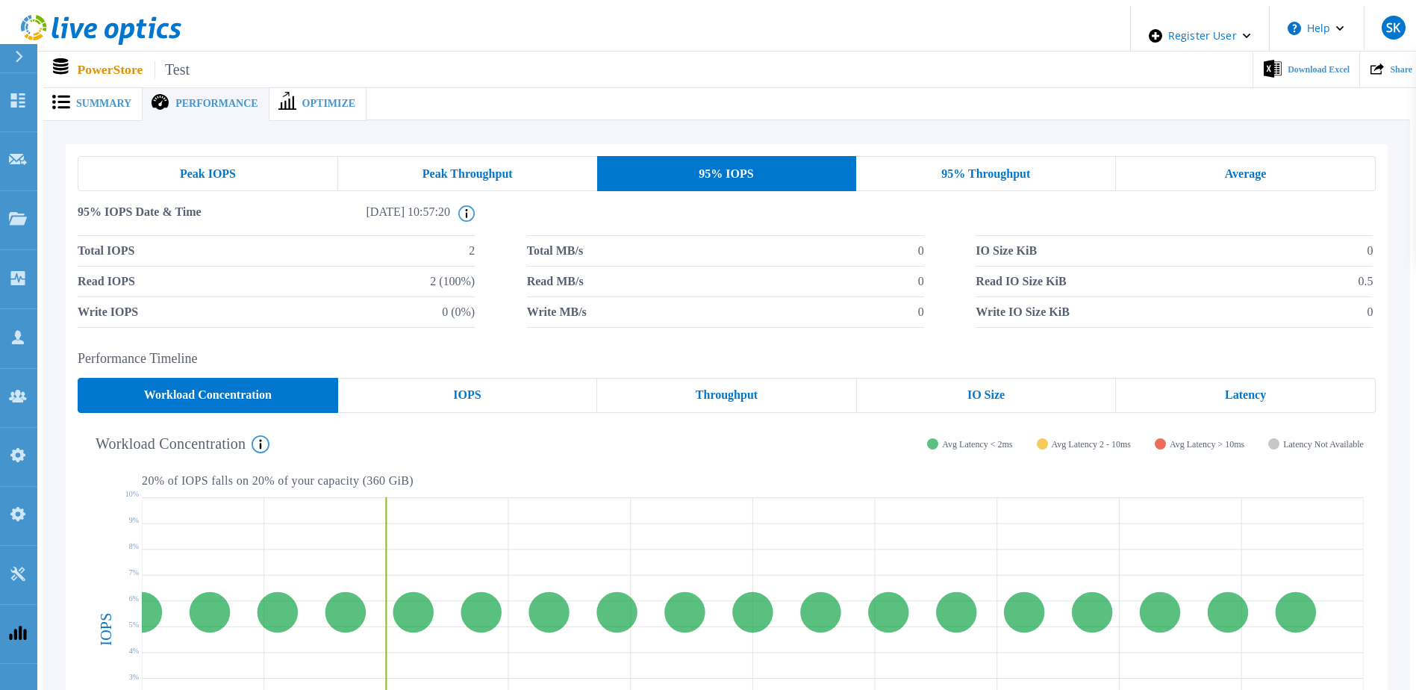
click at [1003, 156] on div "95% Throughput" at bounding box center [986, 173] width 260 height 35
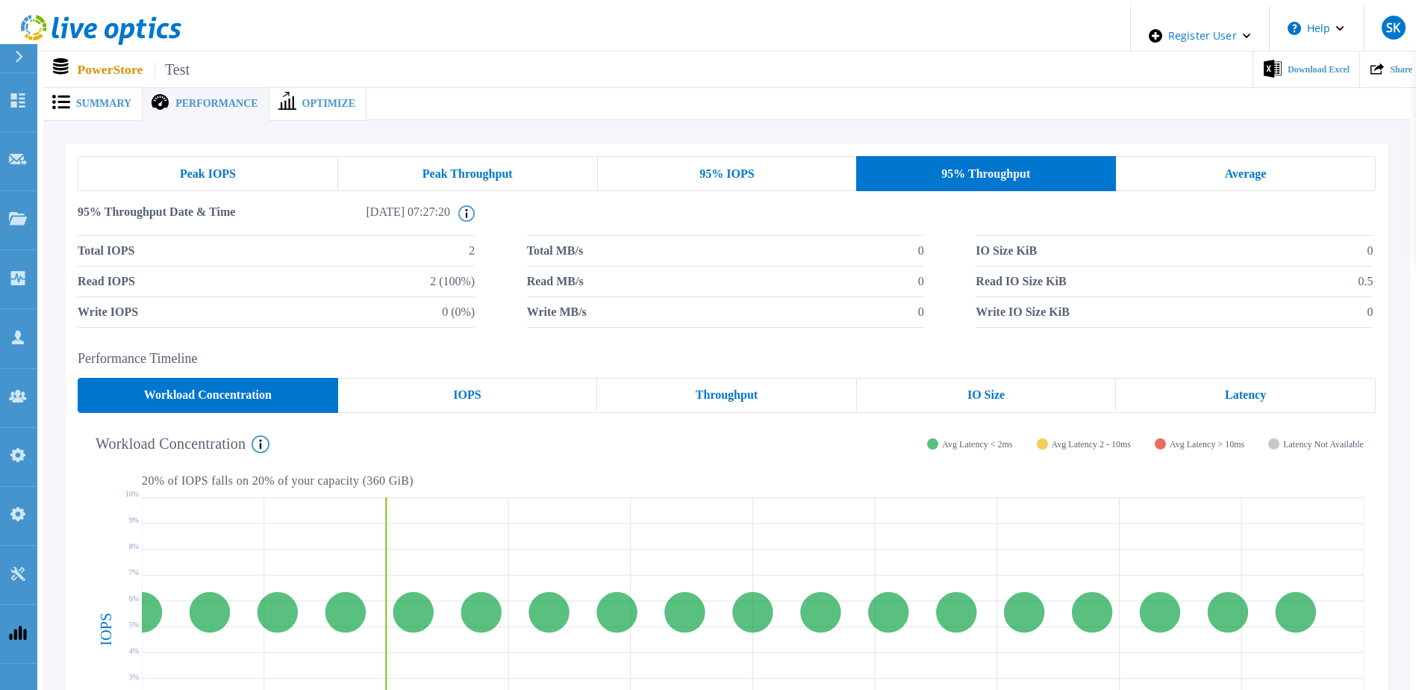
click at [1218, 156] on div "Average" at bounding box center [1246, 173] width 260 height 35
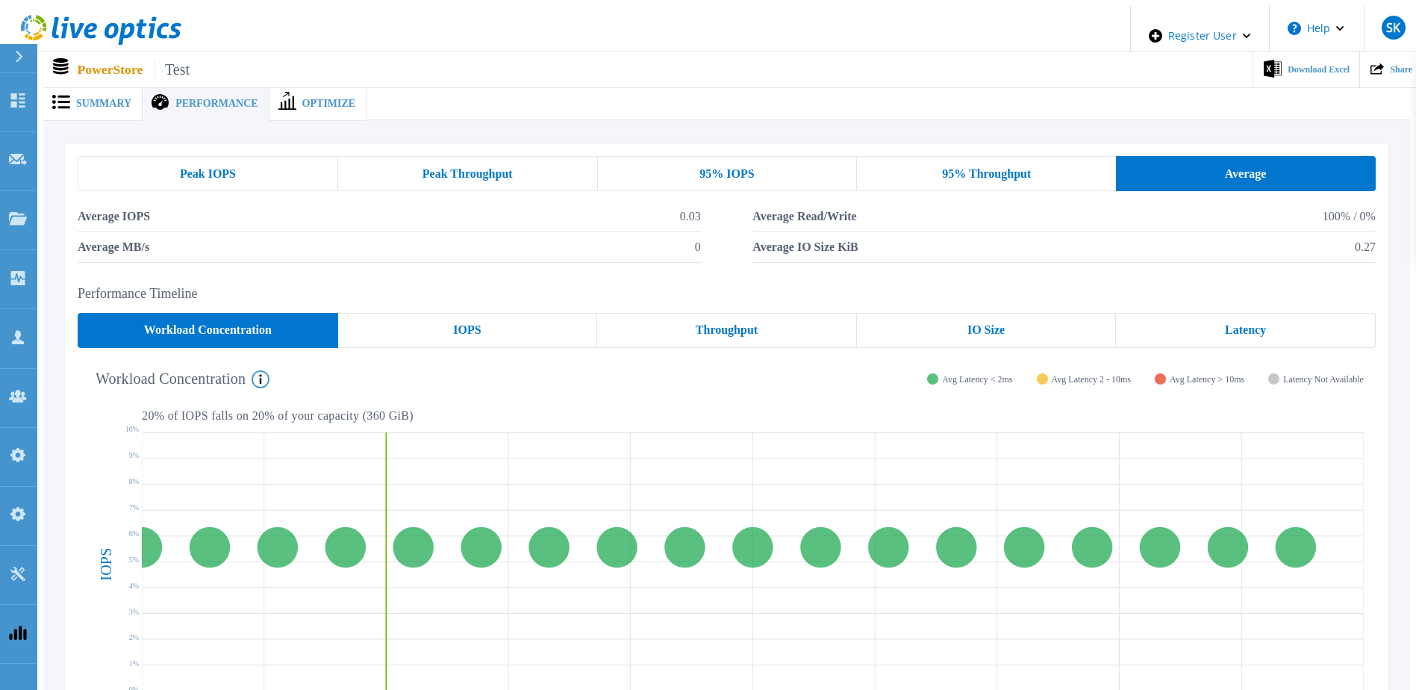
click at [502, 331] on div "IOPS" at bounding box center [468, 330] width 260 height 35
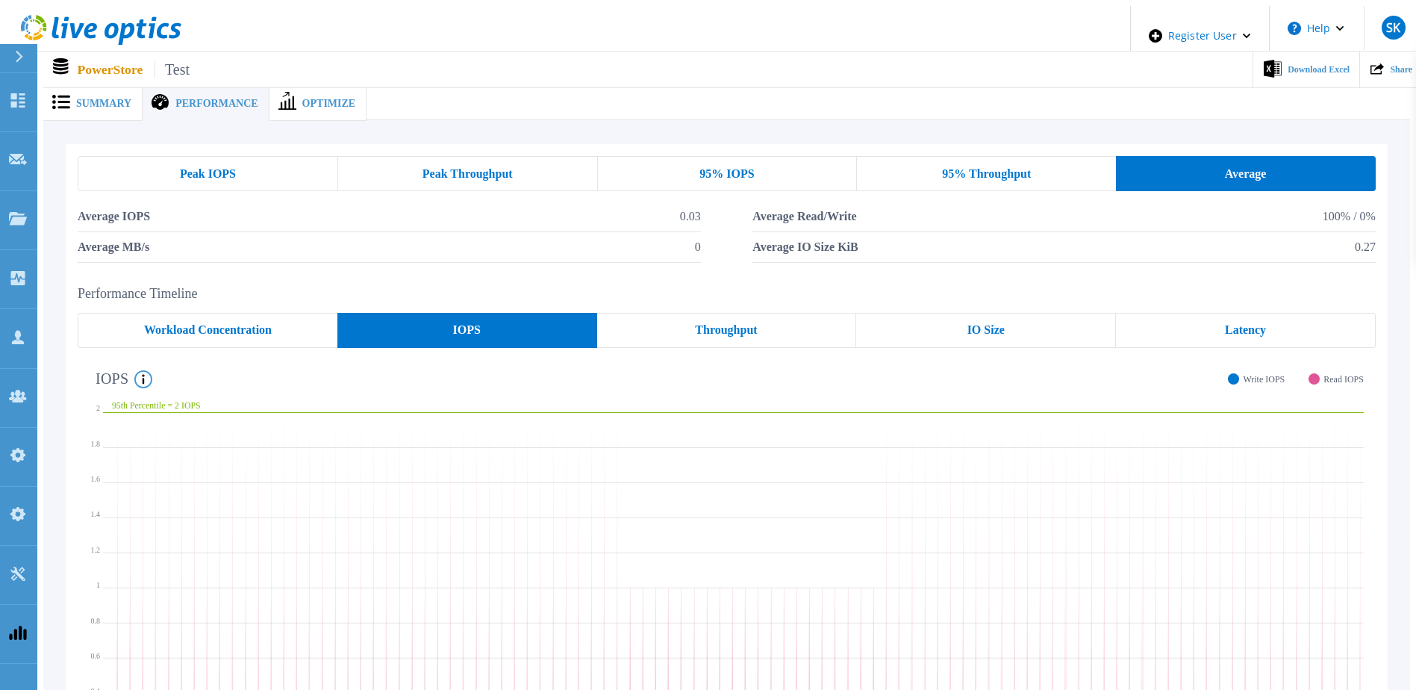
click at [777, 315] on div "Throughput" at bounding box center [727, 330] width 260 height 35
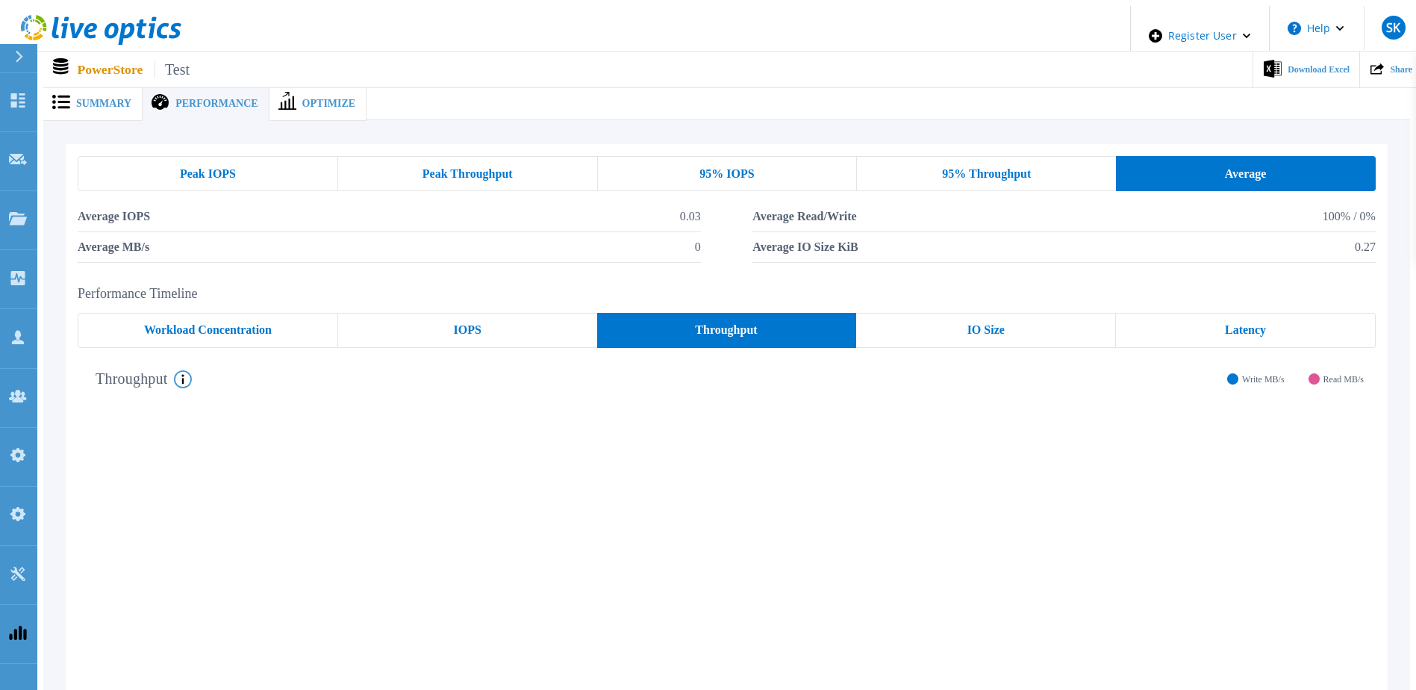
click at [975, 324] on span "IO Size" at bounding box center [985, 330] width 37 height 12
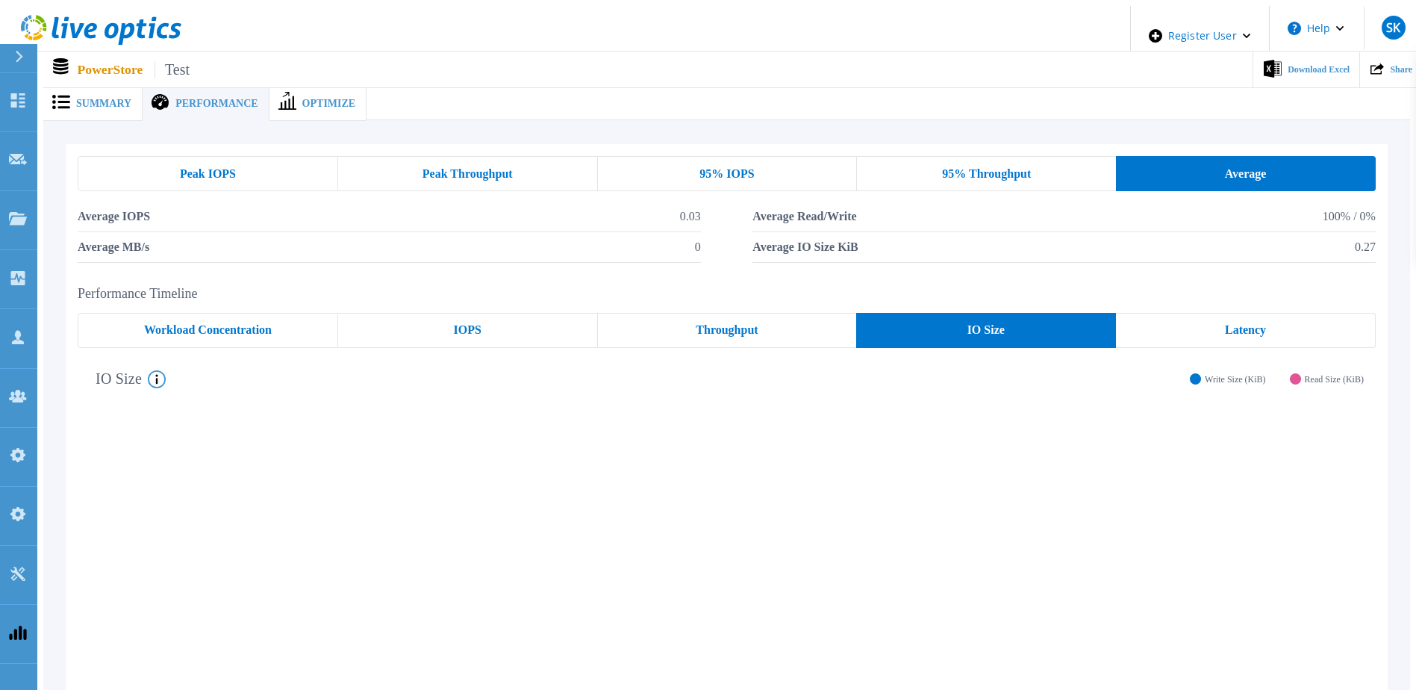
click at [1271, 324] on div "Latency" at bounding box center [1246, 330] width 260 height 35
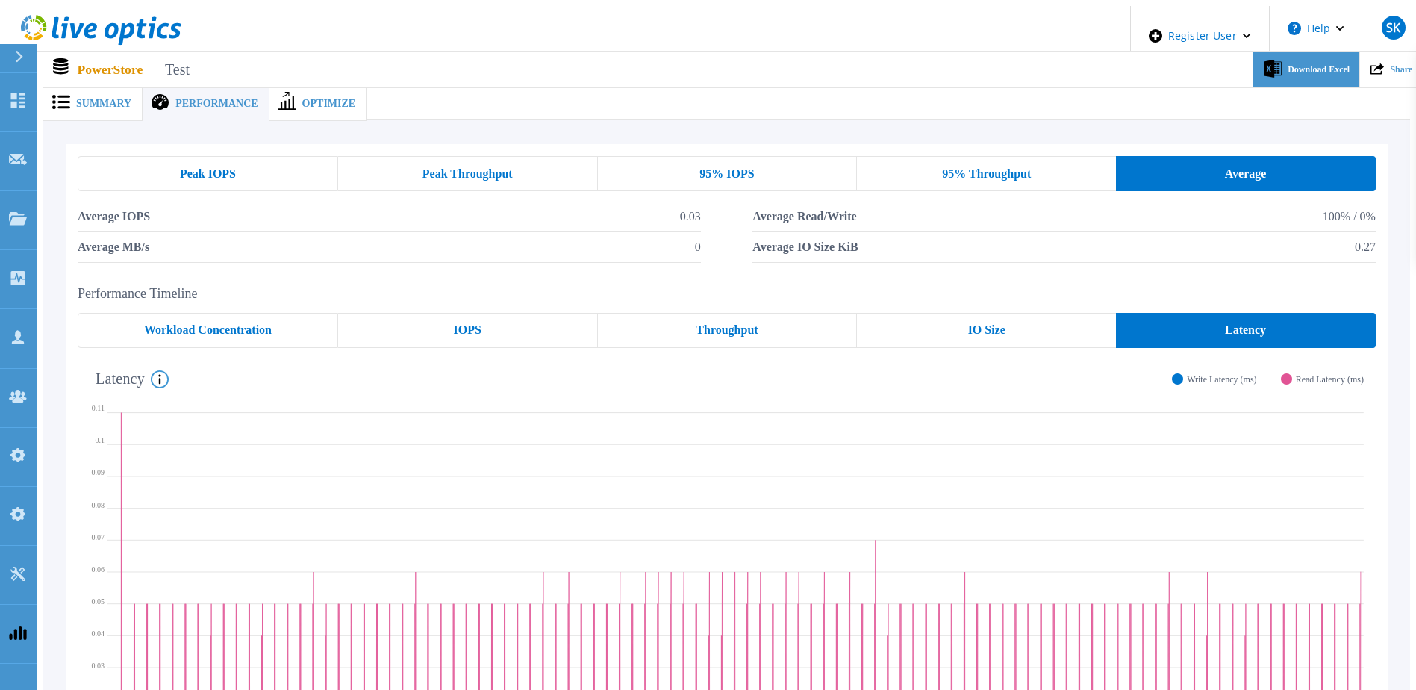
click at [1287, 65] on span "Download Excel" at bounding box center [1318, 69] width 62 height 9
